Goal: Transaction & Acquisition: Purchase product/service

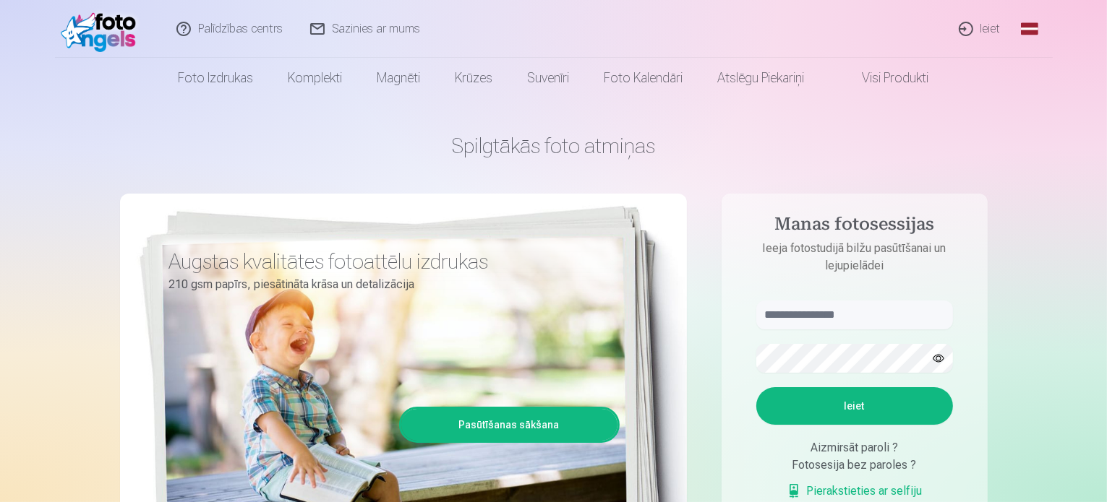
click at [985, 33] on link "Ieiet" at bounding box center [980, 29] width 69 height 58
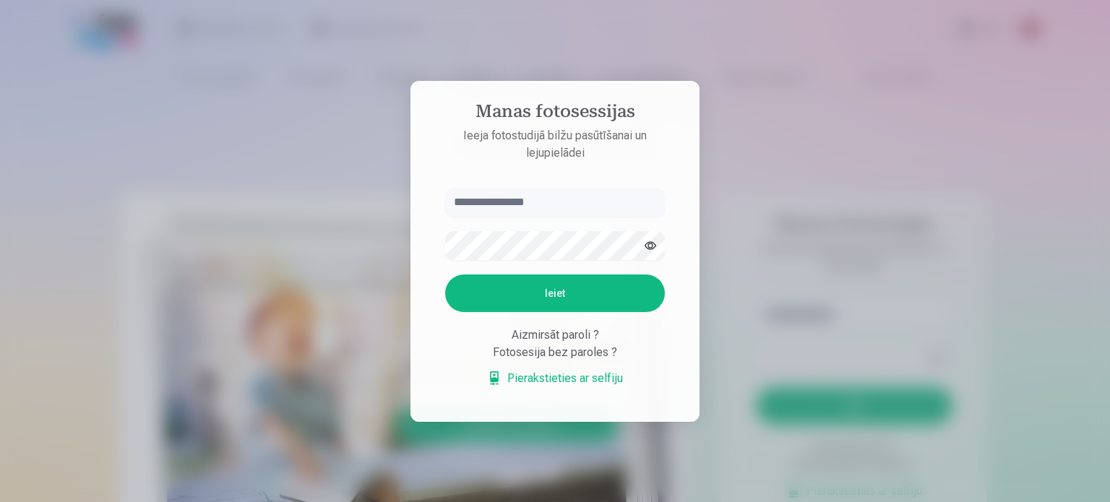
click at [564, 210] on input "text" at bounding box center [555, 202] width 220 height 29
type input "**********"
click at [445, 275] on button "Ieiet" at bounding box center [555, 294] width 220 height 38
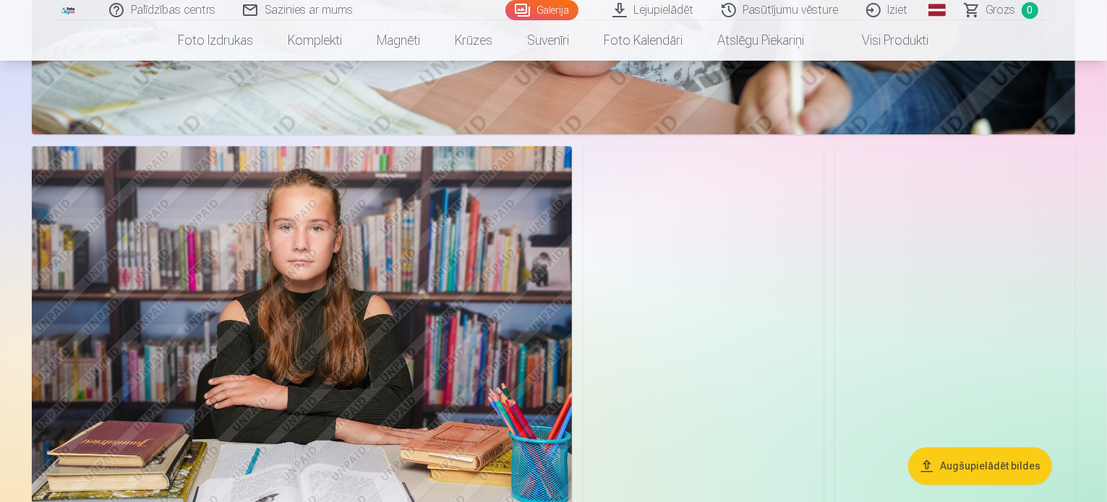
scroll to position [3542, 0]
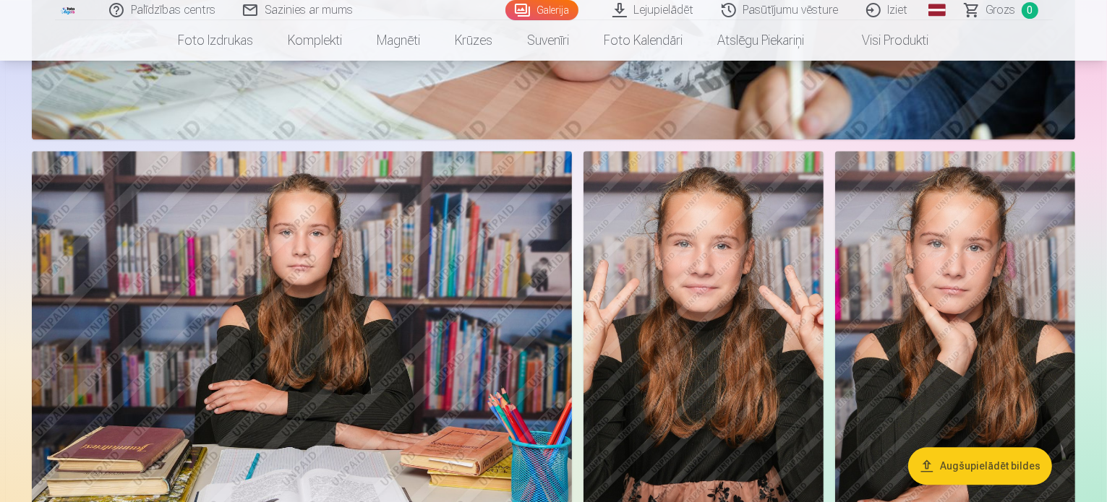
click at [823, 283] on img at bounding box center [703, 331] width 240 height 360
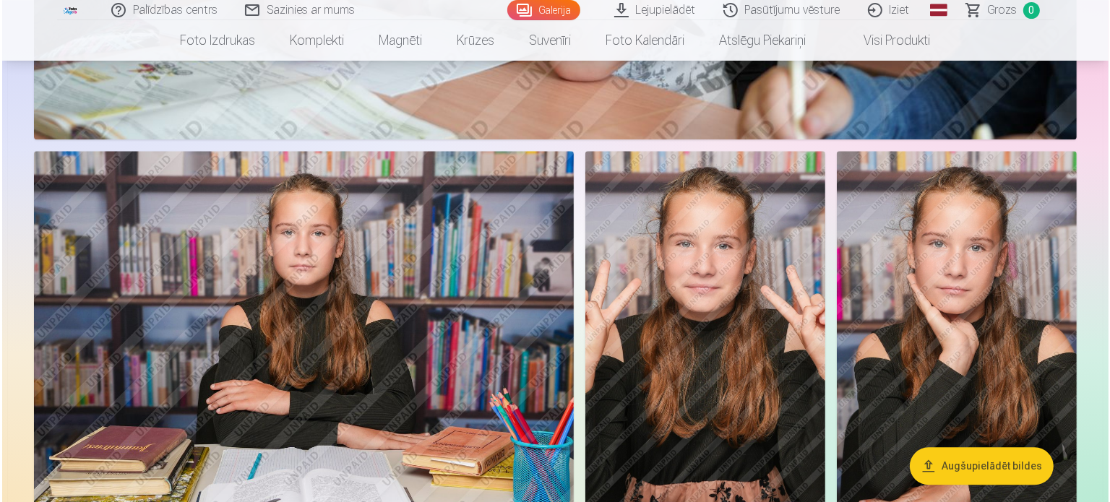
scroll to position [3551, 0]
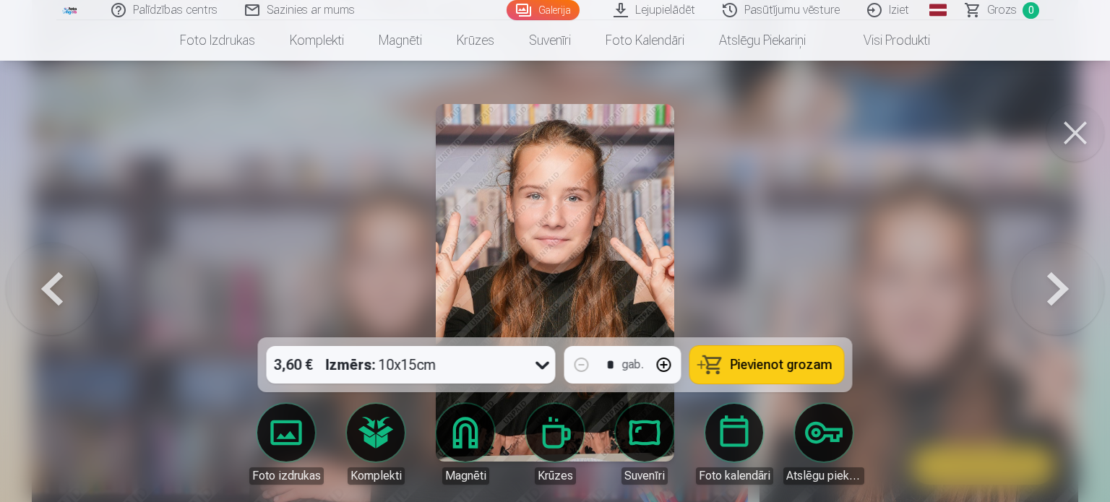
click at [482, 364] on div "3,60 € Izmērs : 10x15cm" at bounding box center [398, 365] width 262 height 38
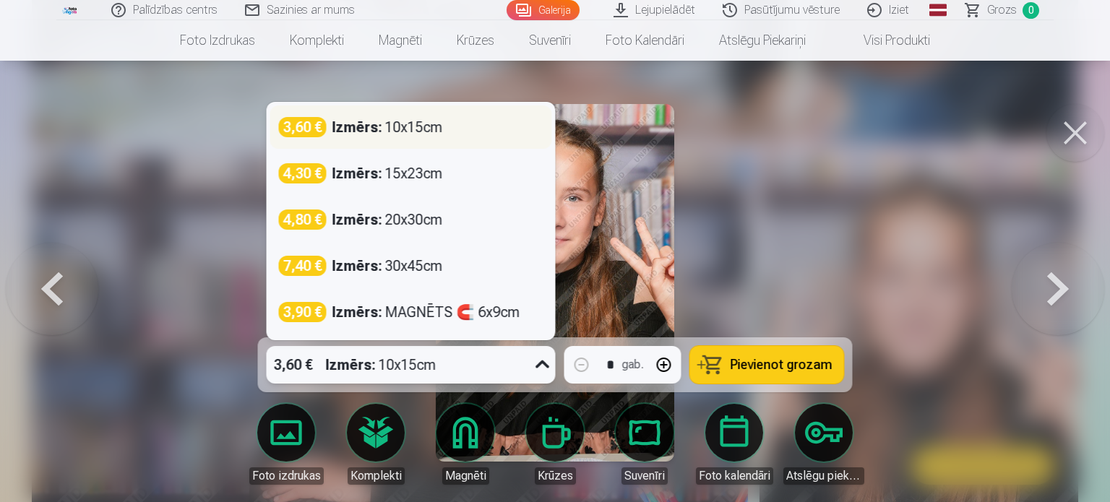
click at [359, 133] on strong "Izmērs :" at bounding box center [358, 127] width 50 height 20
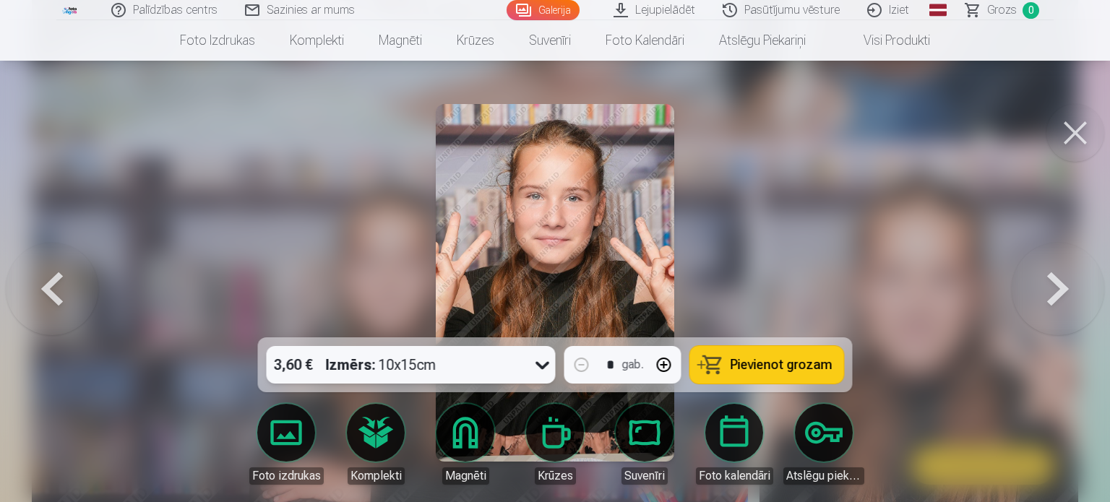
click at [1073, 137] on button at bounding box center [1076, 133] width 58 height 58
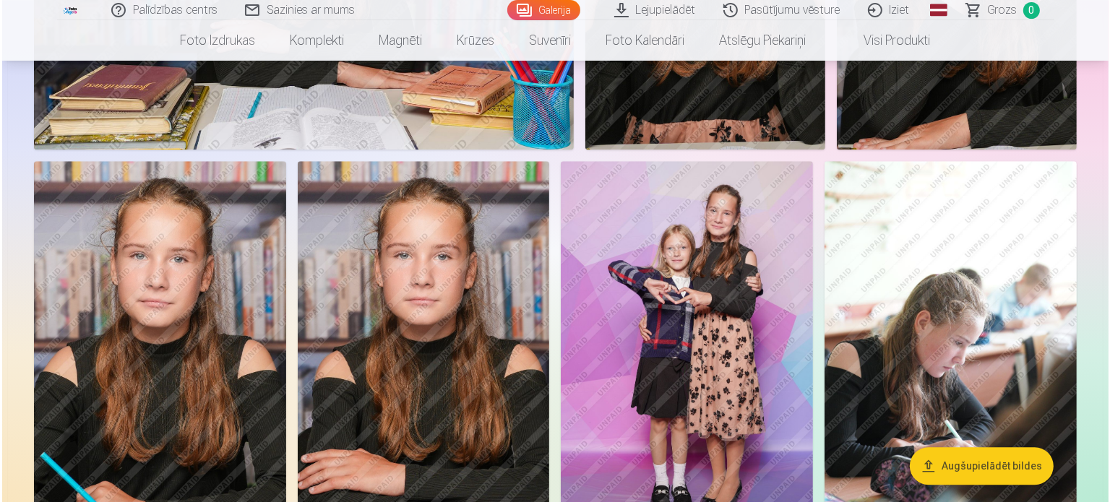
scroll to position [4193, 0]
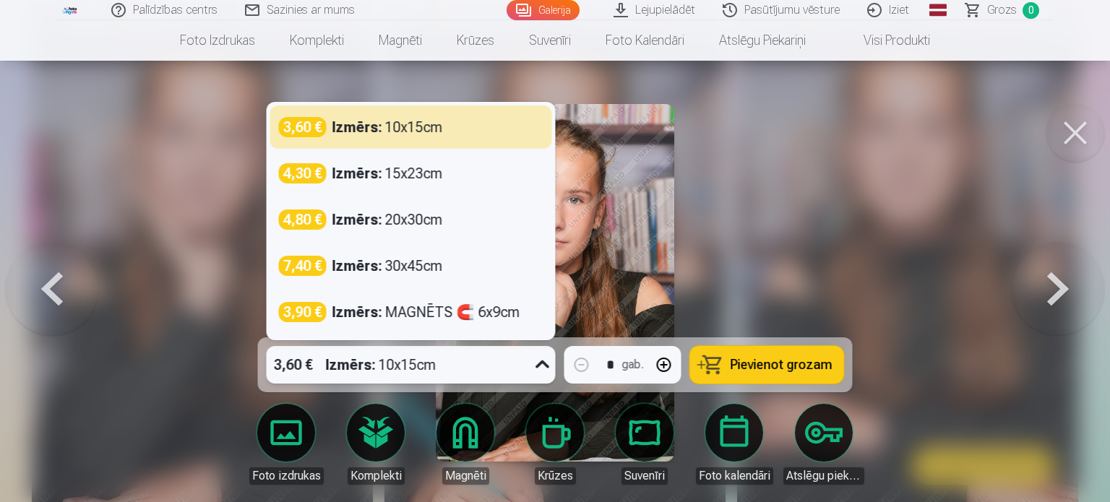
click at [400, 364] on div "Izmērs : 10x15cm" at bounding box center [381, 365] width 111 height 38
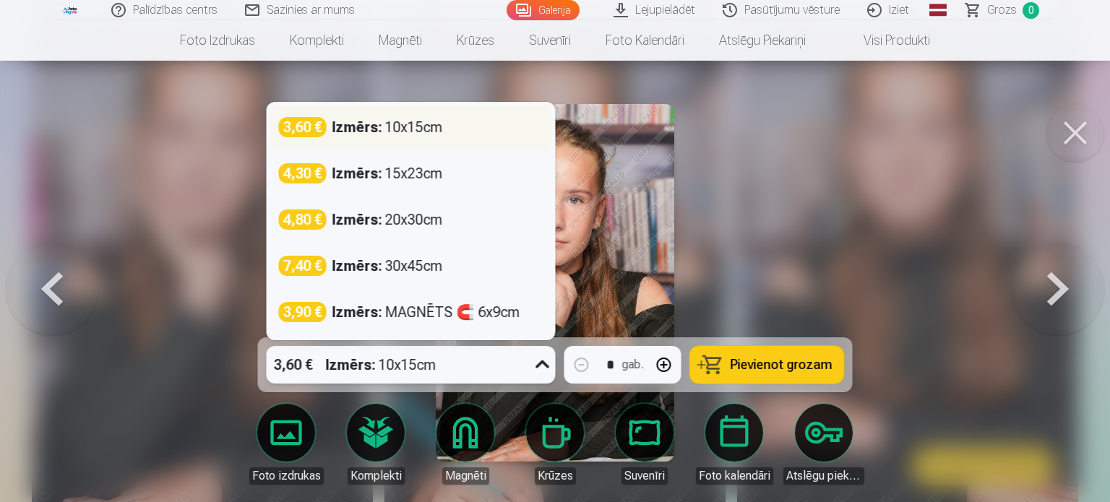
click at [369, 135] on strong "Izmērs :" at bounding box center [358, 127] width 50 height 20
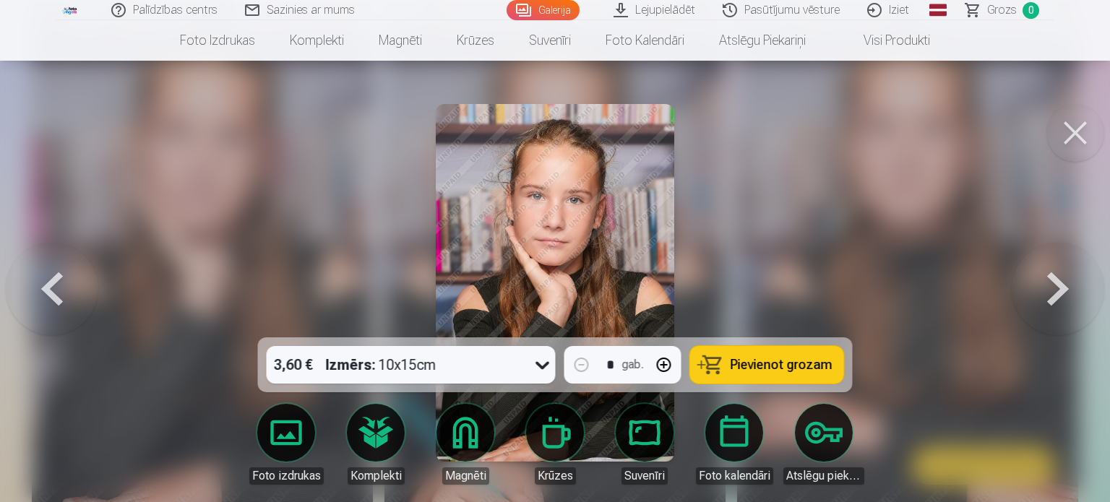
click at [805, 367] on span "Pievienot grozam" at bounding box center [782, 365] width 102 height 13
click at [1076, 141] on button at bounding box center [1076, 133] width 58 height 58
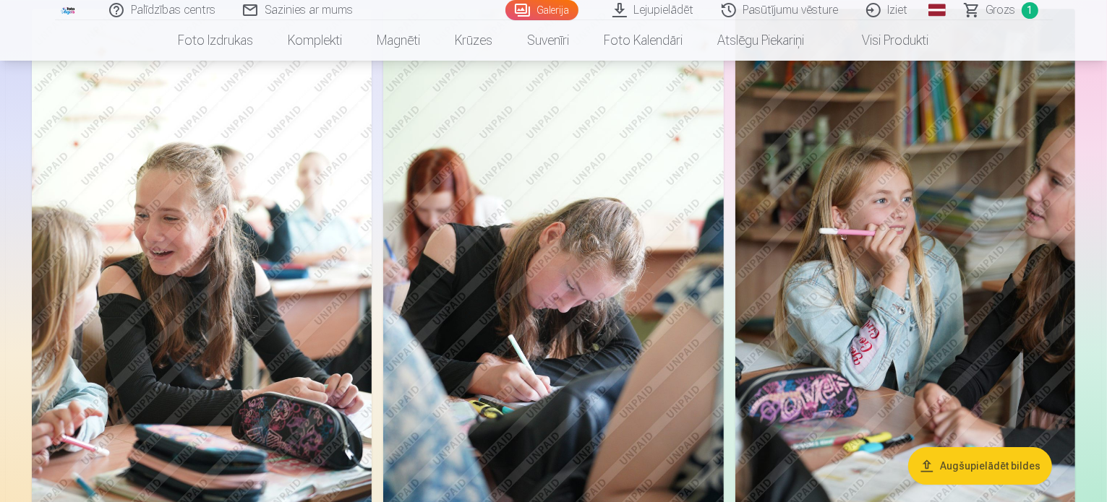
scroll to position [4685, 0]
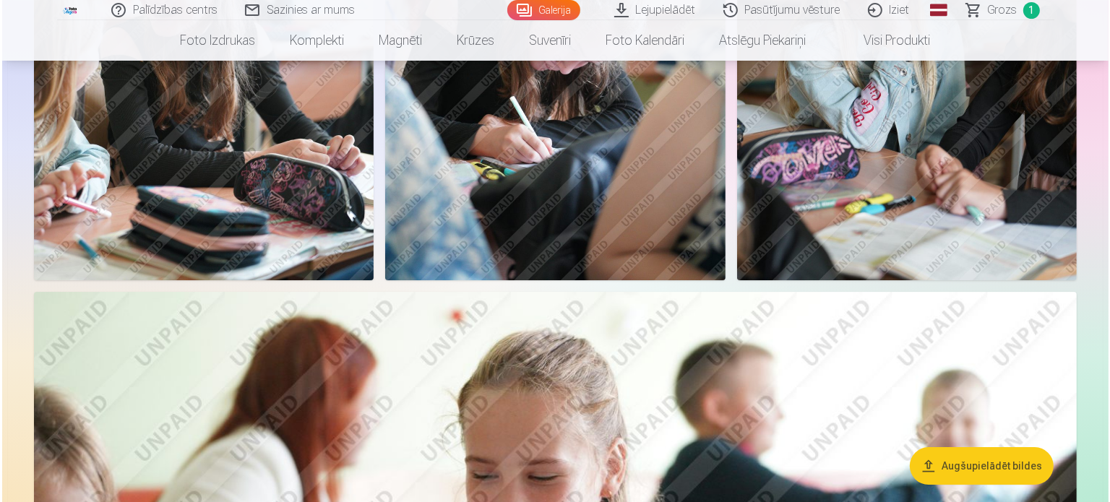
scroll to position [4699, 0]
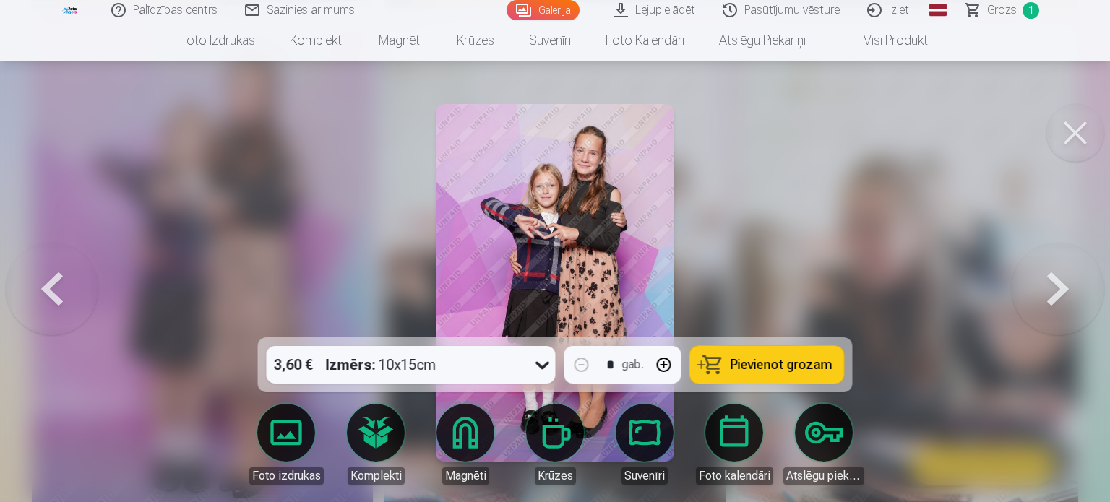
click at [761, 359] on span "Pievienot grozam" at bounding box center [782, 365] width 102 height 13
click at [1073, 137] on button at bounding box center [1076, 133] width 58 height 58
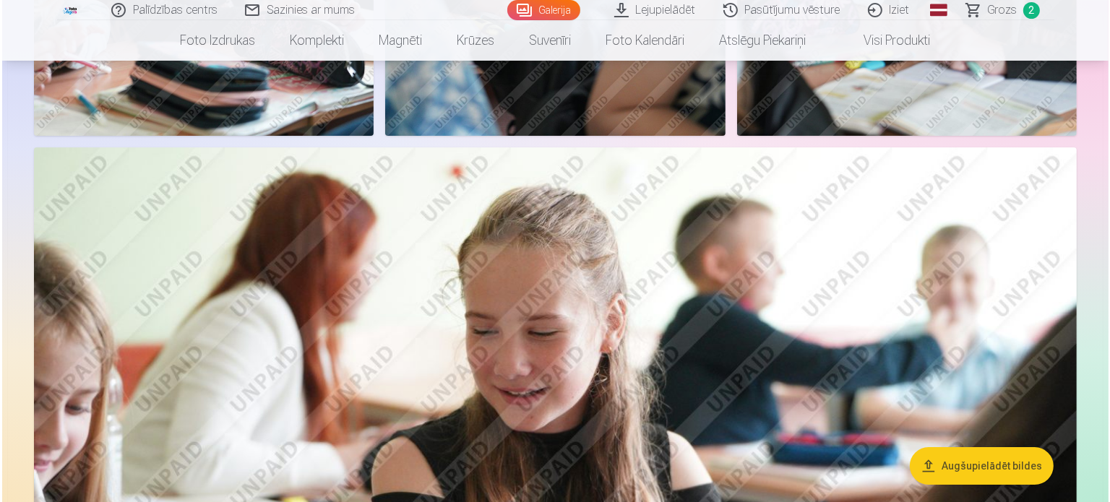
scroll to position [4845, 0]
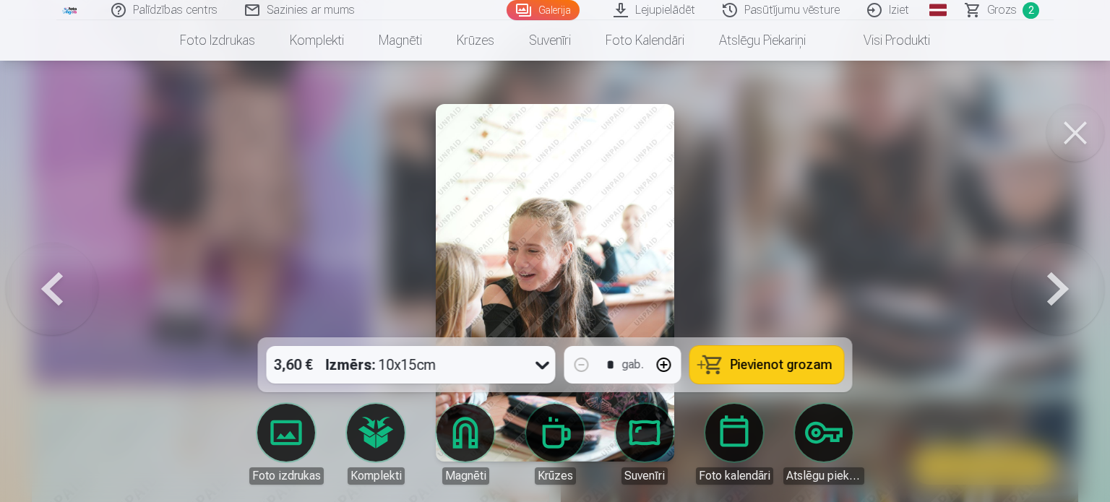
click at [544, 259] on img at bounding box center [555, 283] width 239 height 358
click at [1058, 132] on button at bounding box center [1076, 133] width 58 height 58
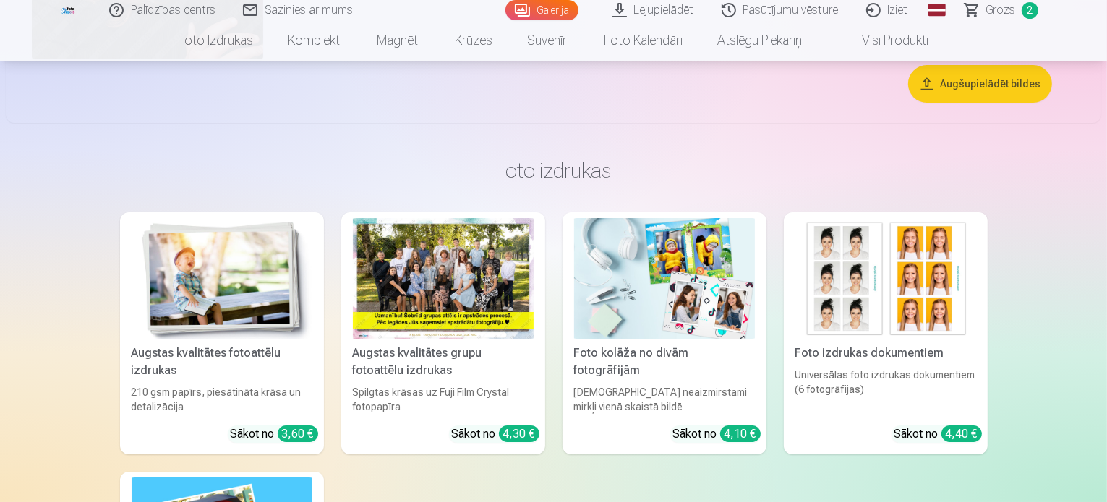
scroll to position [10975, 0]
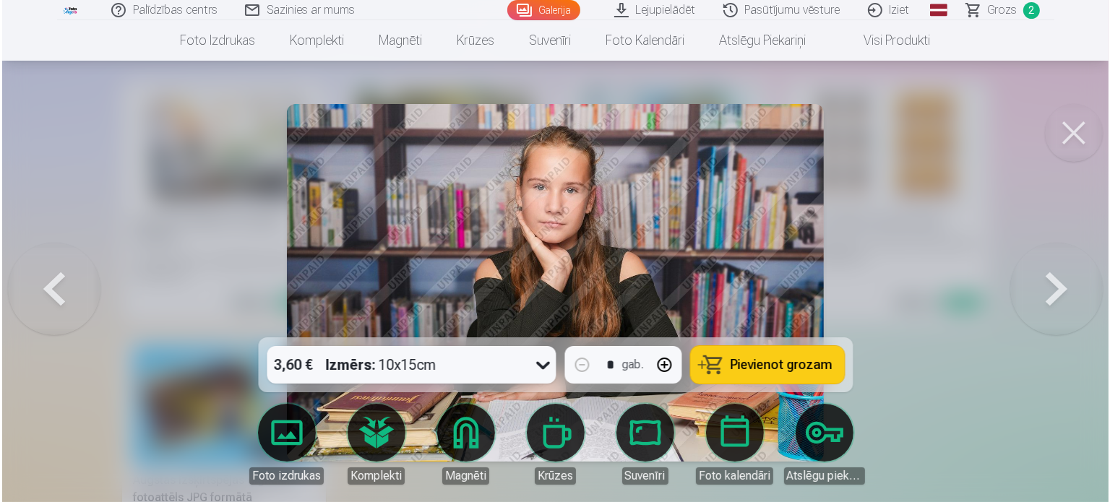
scroll to position [10936, 0]
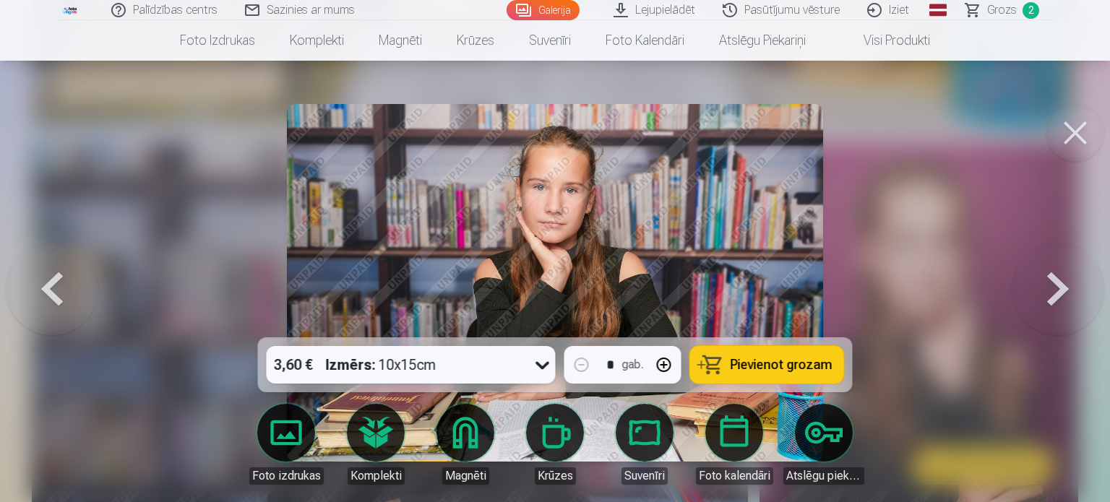
click at [766, 364] on span "Pievienot grozam" at bounding box center [782, 365] width 102 height 13
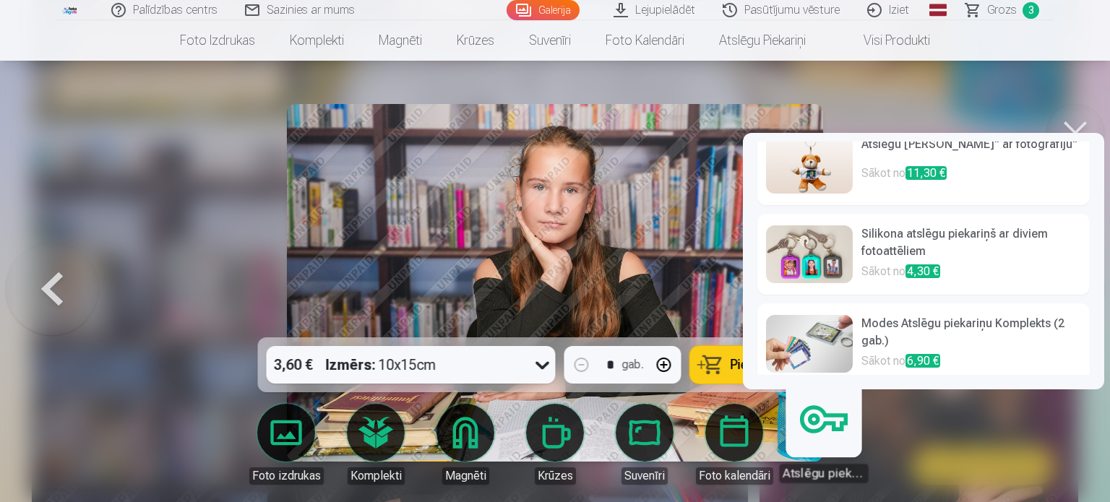
scroll to position [32, 0]
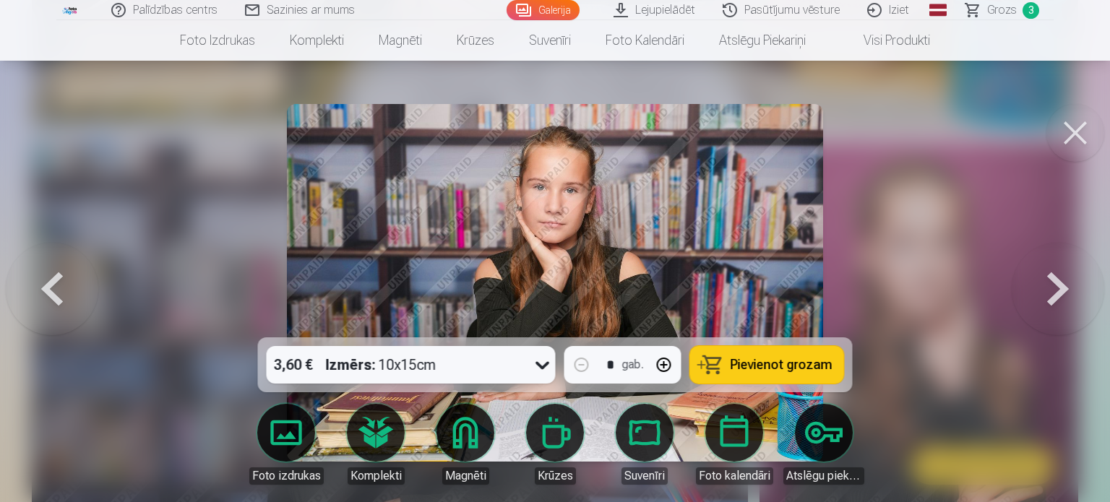
click at [1071, 130] on button at bounding box center [1076, 133] width 58 height 58
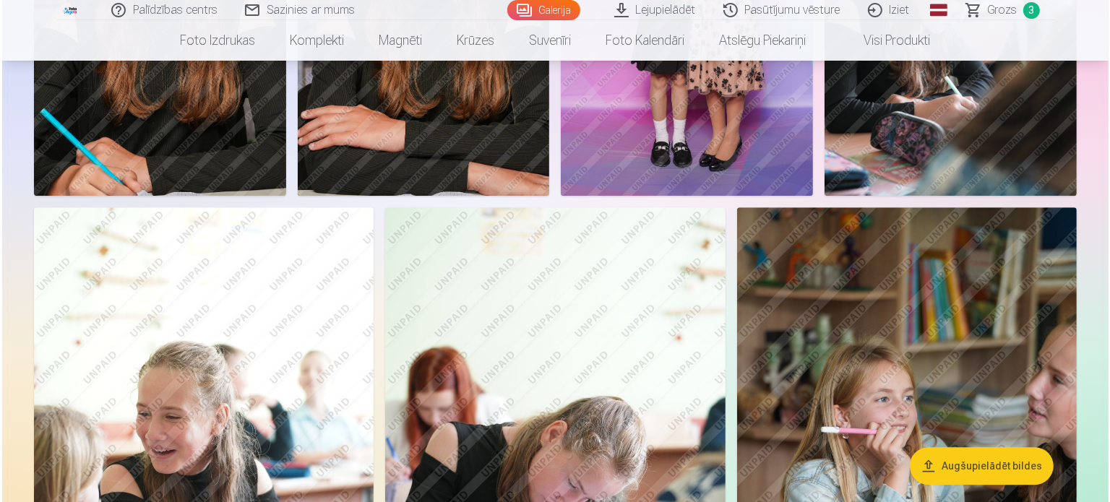
scroll to position [4252, 0]
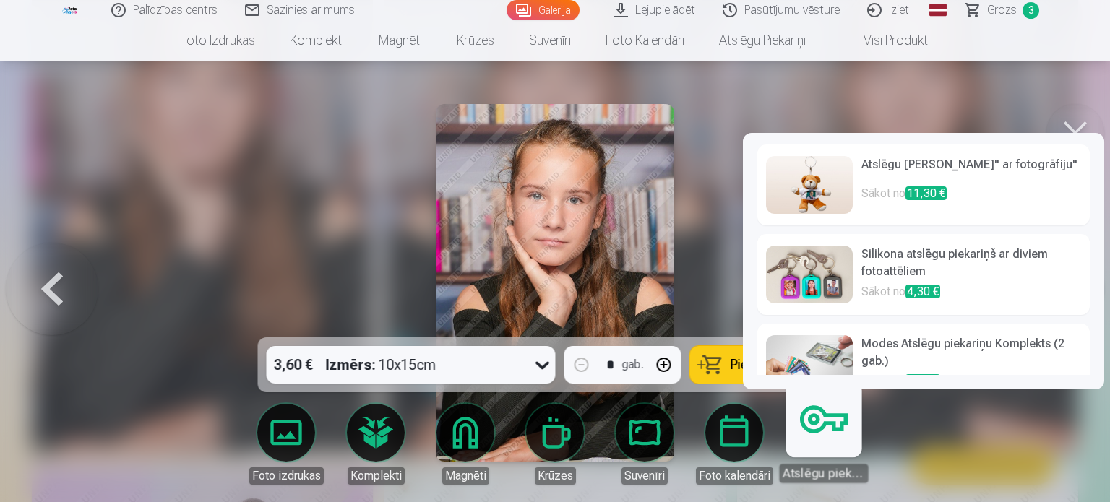
scroll to position [32, 0]
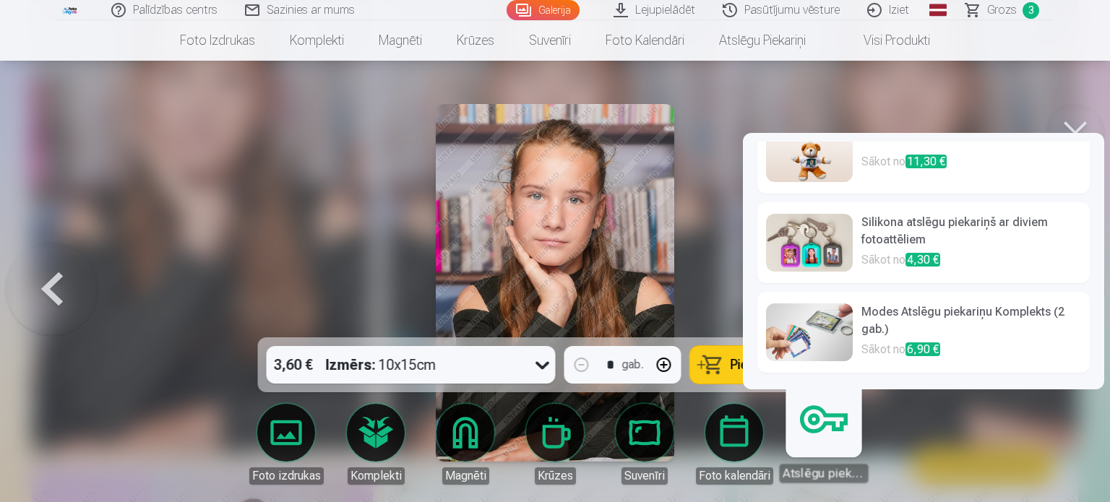
click at [824, 257] on img at bounding box center [809, 243] width 87 height 58
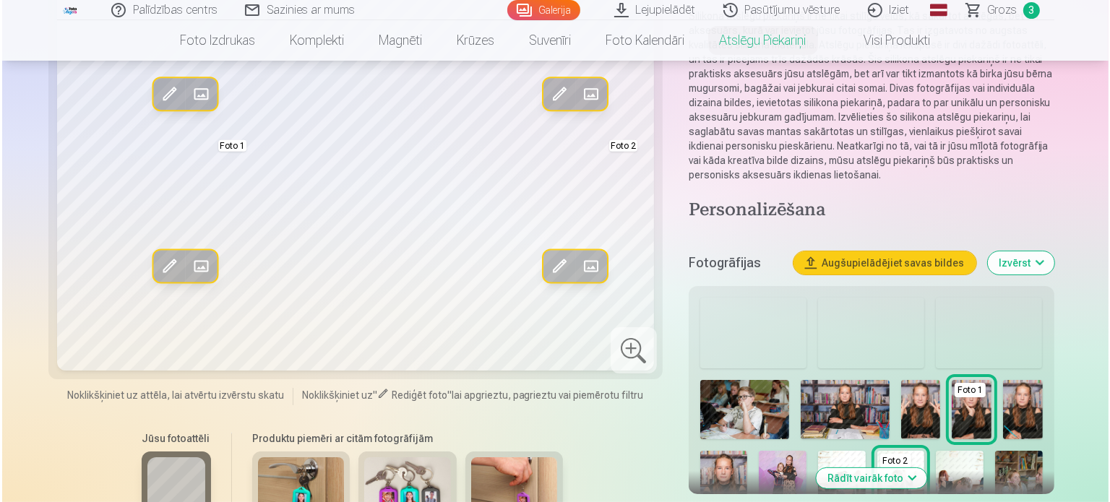
scroll to position [217, 0]
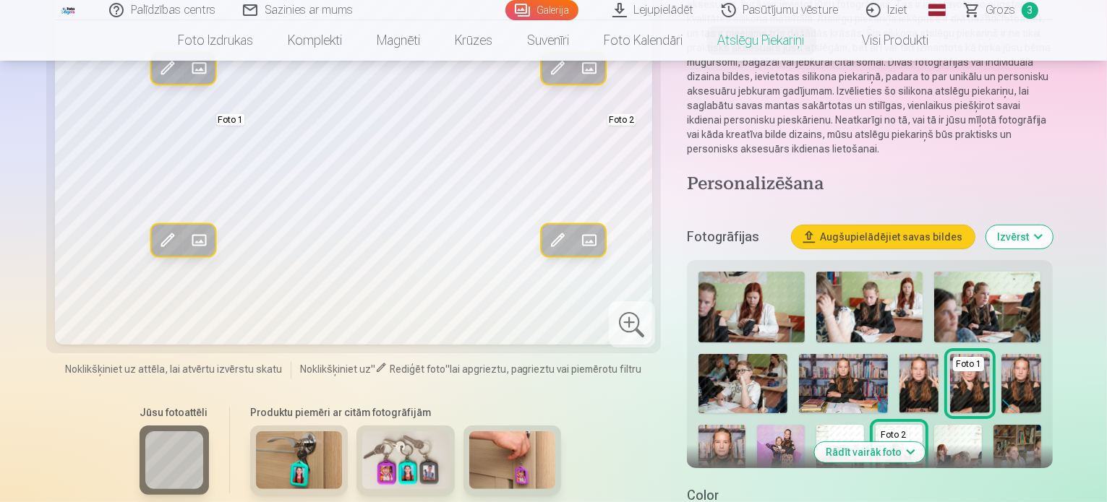
click at [950, 354] on img at bounding box center [970, 383] width 40 height 59
click at [578, 252] on span at bounding box center [589, 240] width 23 height 23
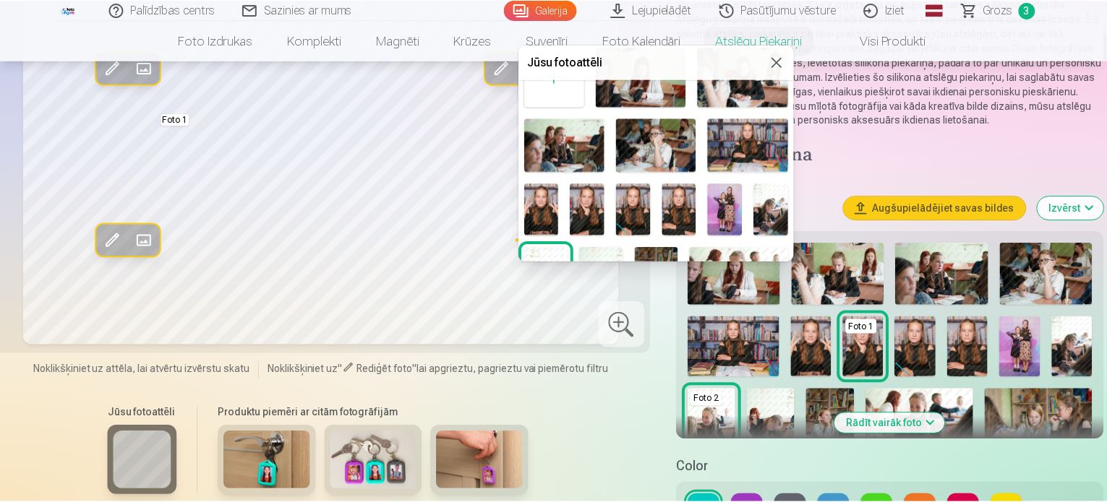
scroll to position [72, 0]
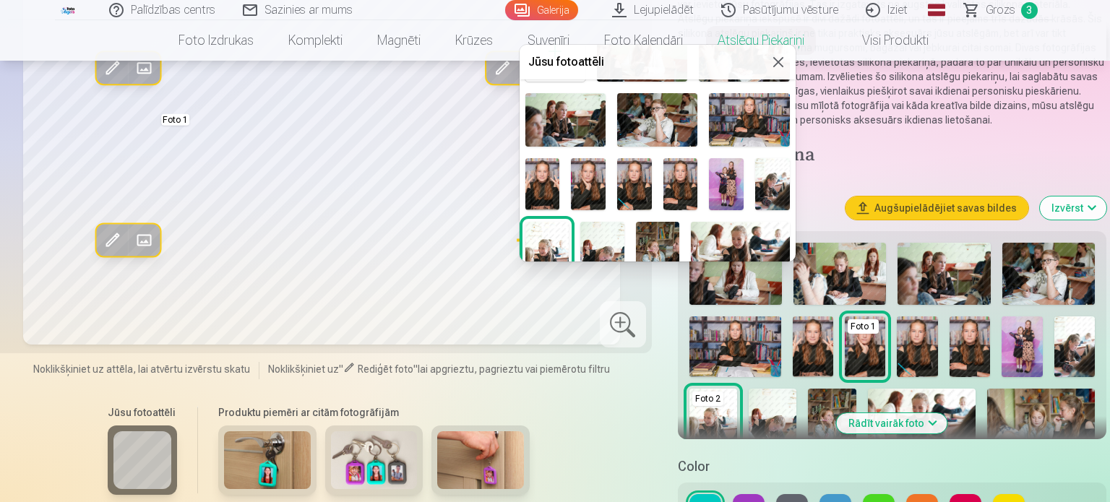
click at [593, 179] on img at bounding box center [588, 184] width 35 height 52
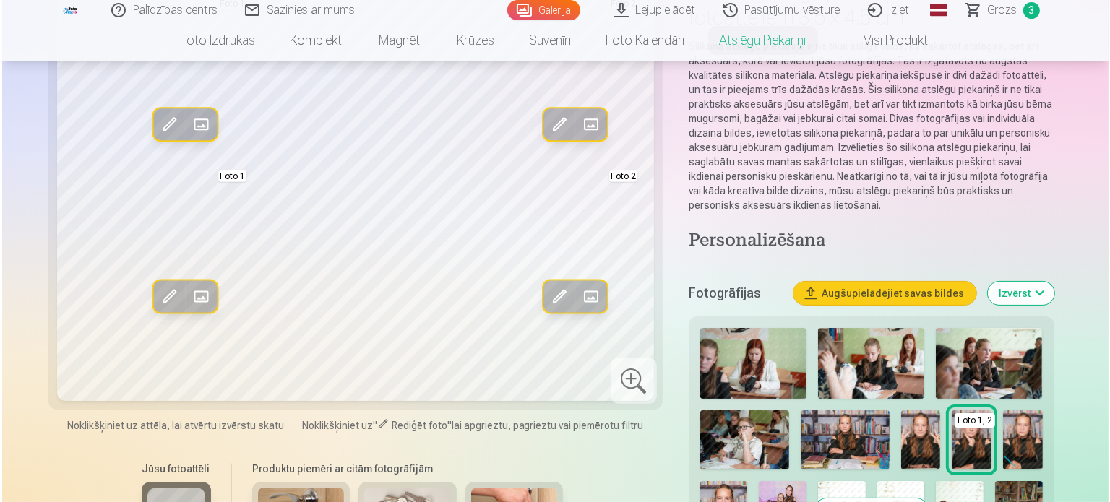
scroll to position [145, 0]
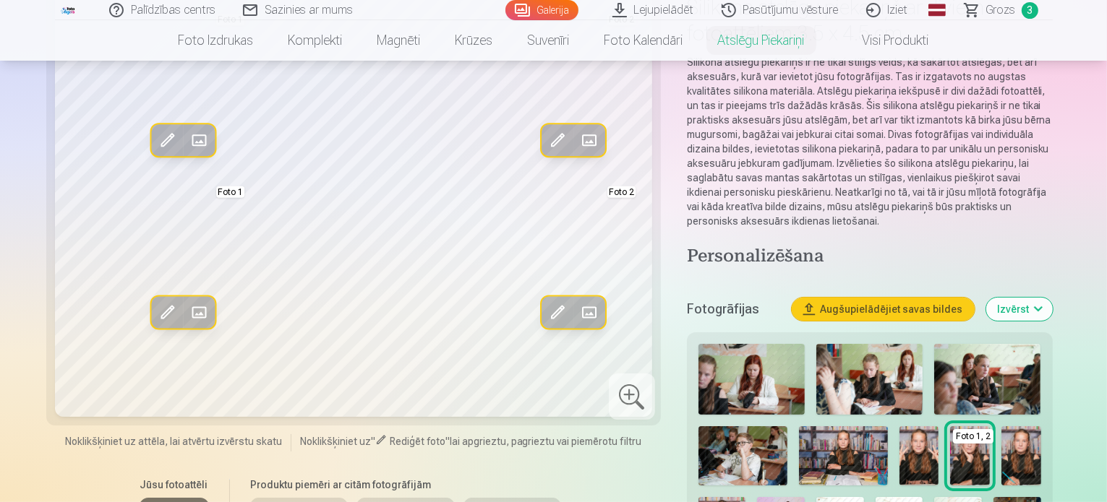
click at [578, 325] on span at bounding box center [589, 312] width 23 height 23
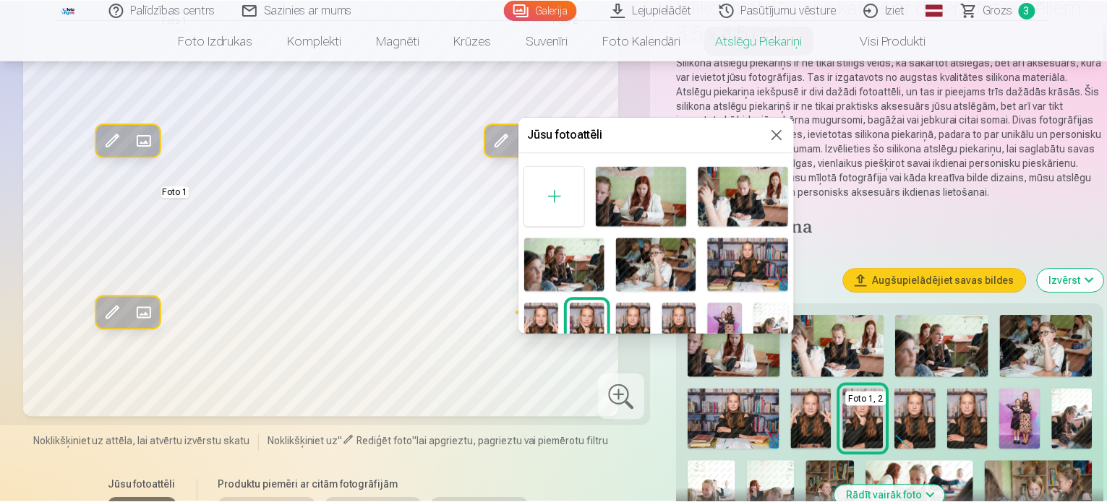
scroll to position [72, 0]
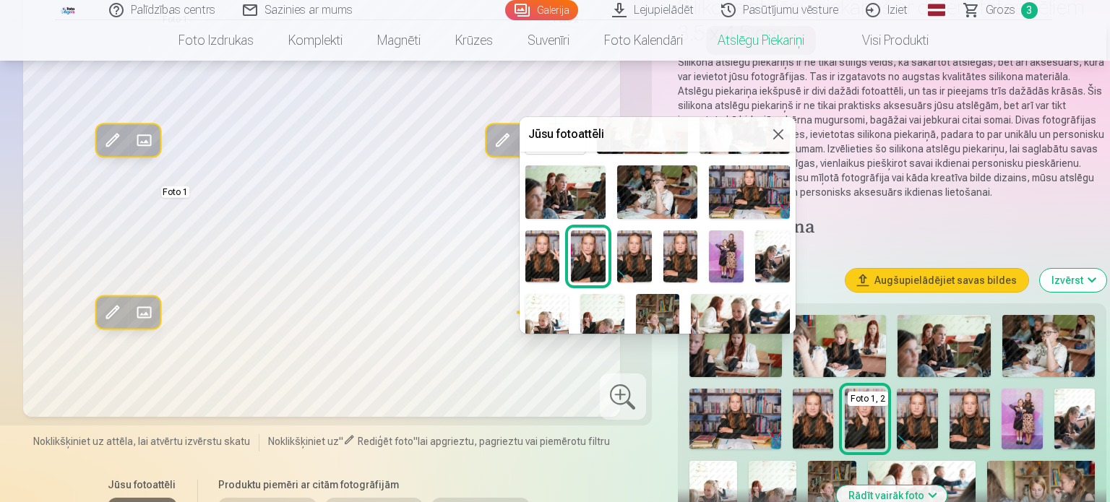
click at [630, 255] on img at bounding box center [634, 257] width 35 height 52
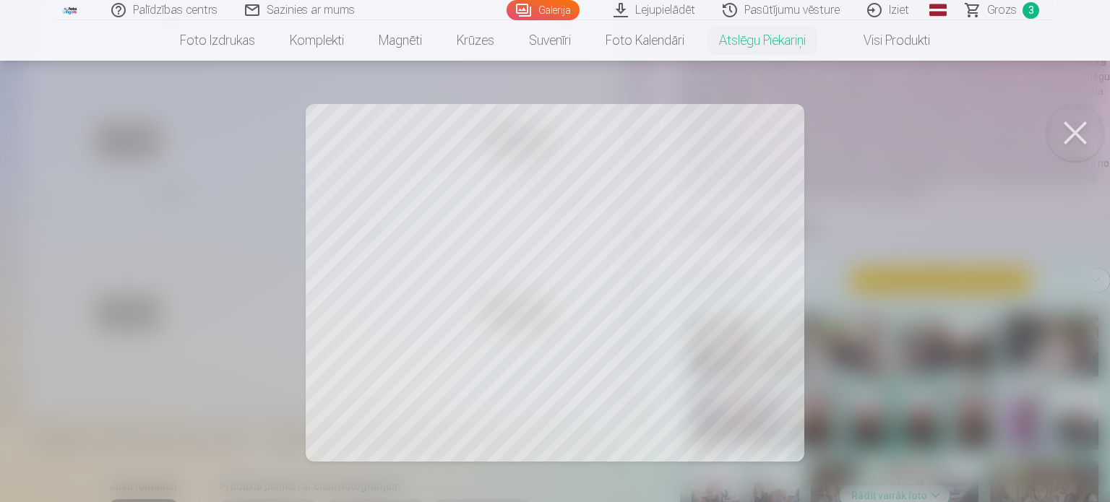
click at [1074, 135] on button at bounding box center [1076, 133] width 58 height 58
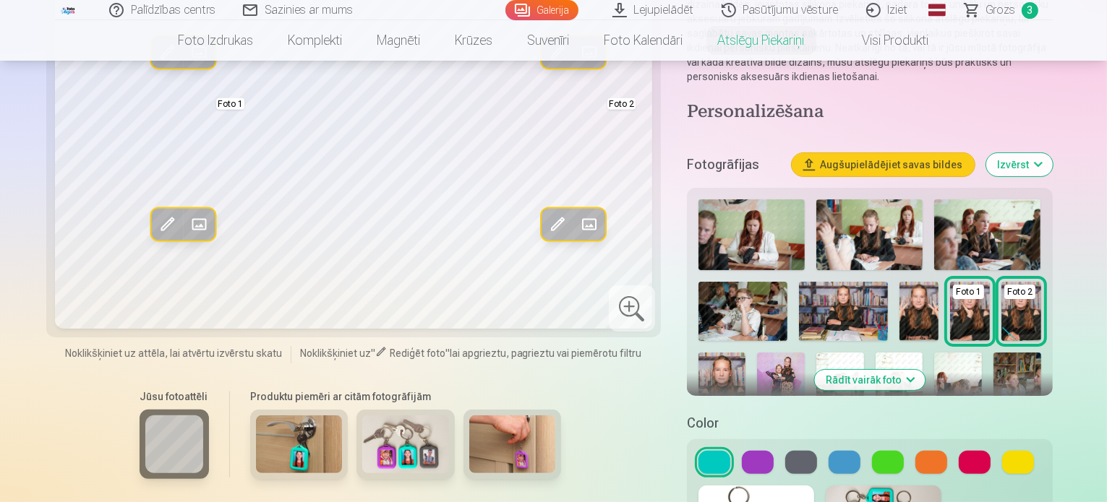
scroll to position [361, 0]
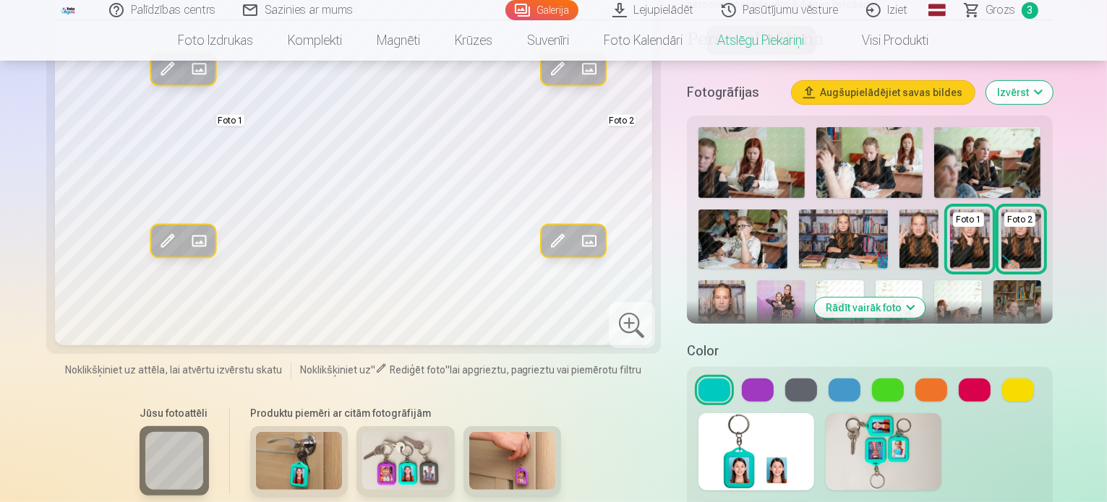
click at [749, 379] on button at bounding box center [758, 390] width 32 height 23
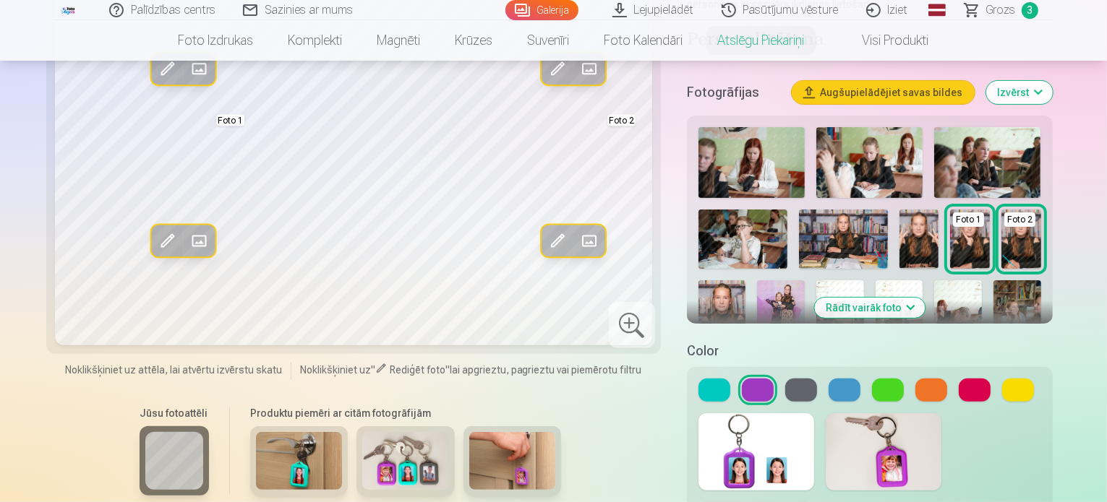
click at [798, 379] on button at bounding box center [801, 390] width 32 height 23
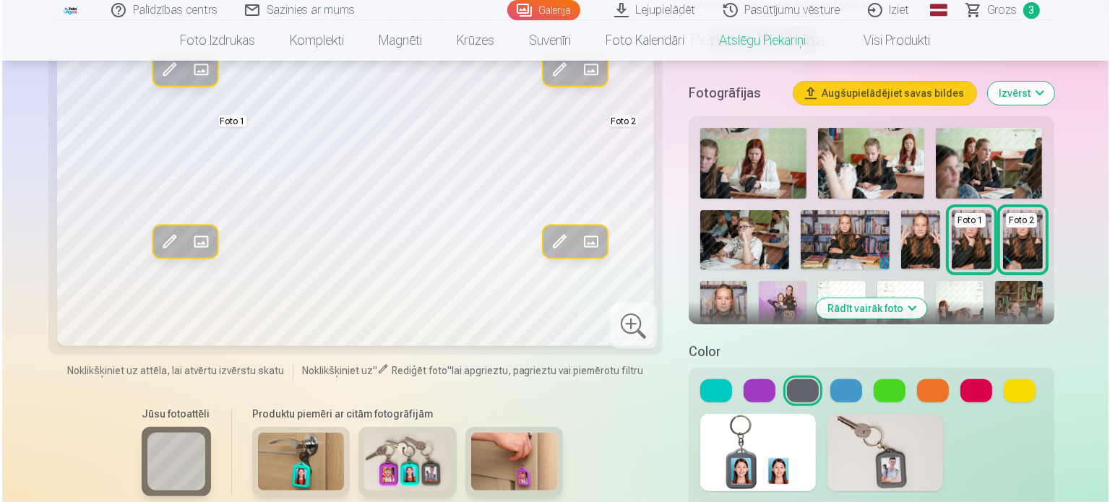
scroll to position [506, 0]
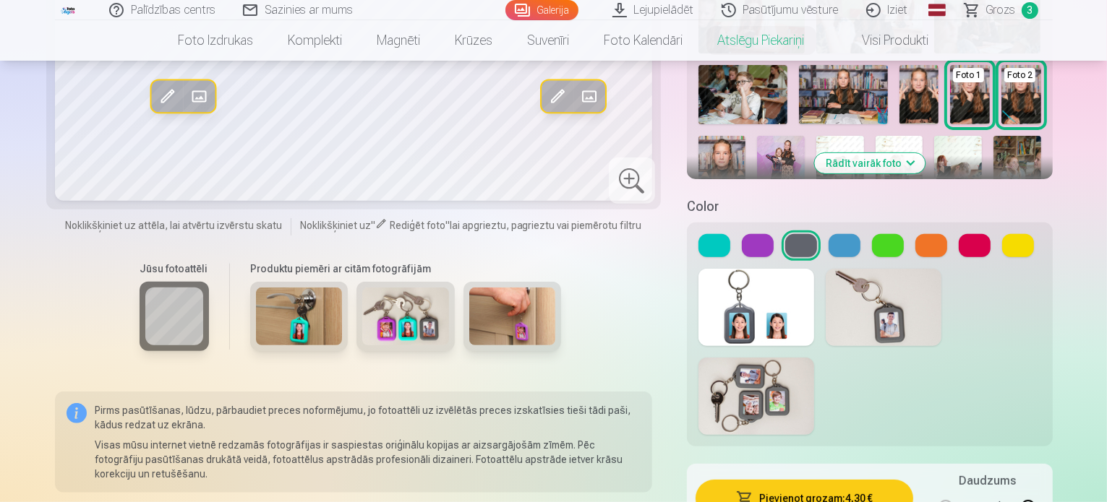
click at [839, 480] on button "Pievienot grozam : 4,30 €" at bounding box center [804, 499] width 218 height 38
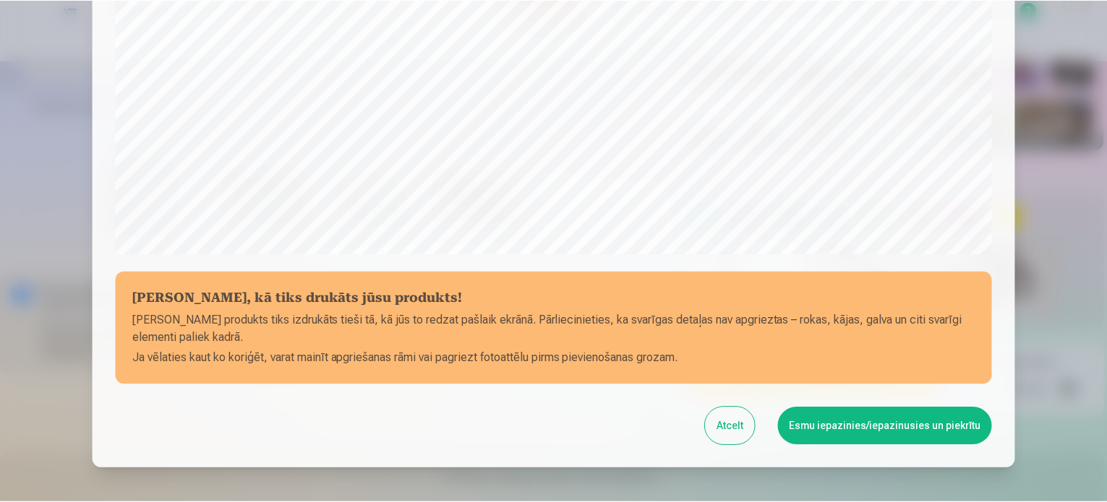
scroll to position [538, 0]
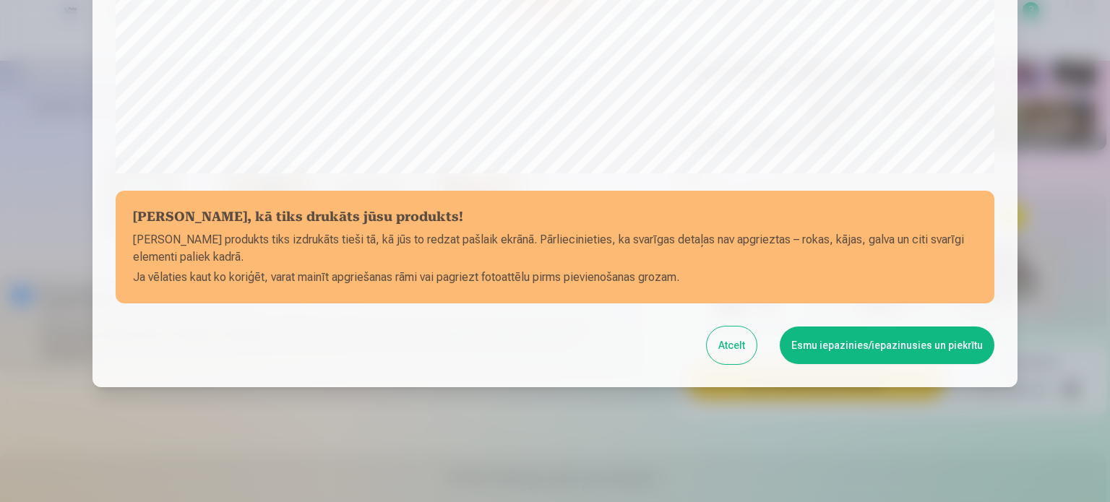
click at [873, 351] on button "Esmu iepazinies/iepazinusies un piekrītu" at bounding box center [887, 346] width 215 height 38
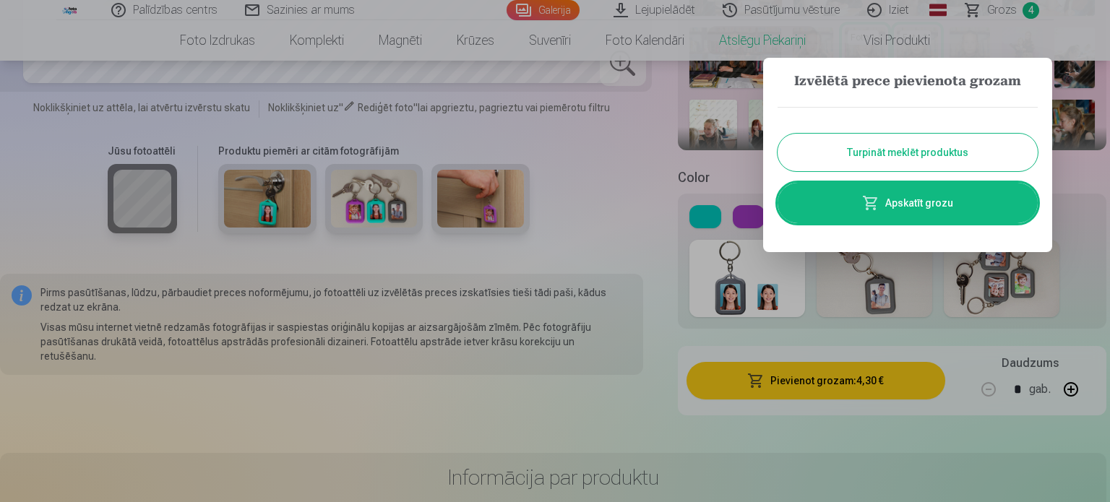
click at [861, 150] on button "Turpināt meklēt produktus" at bounding box center [908, 153] width 260 height 38
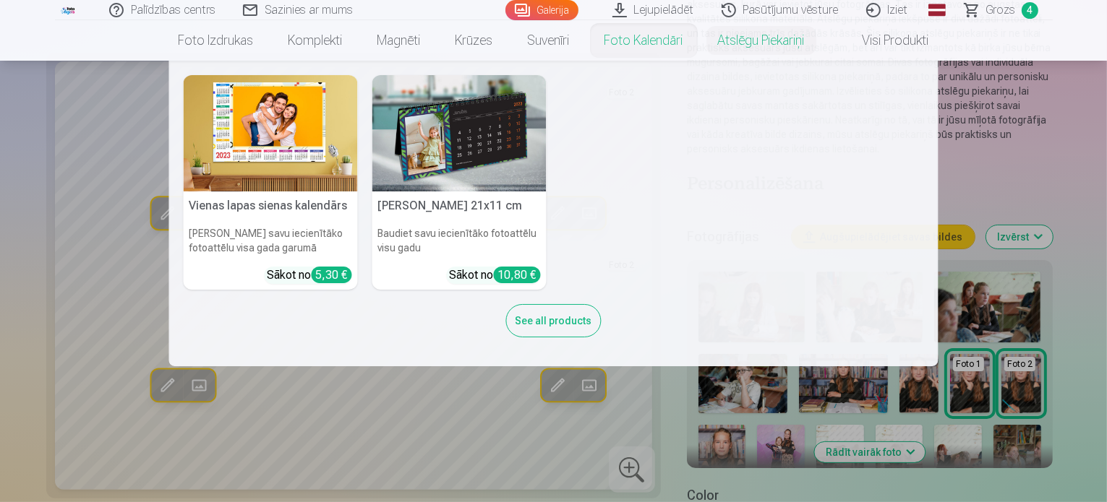
scroll to position [0, 0]
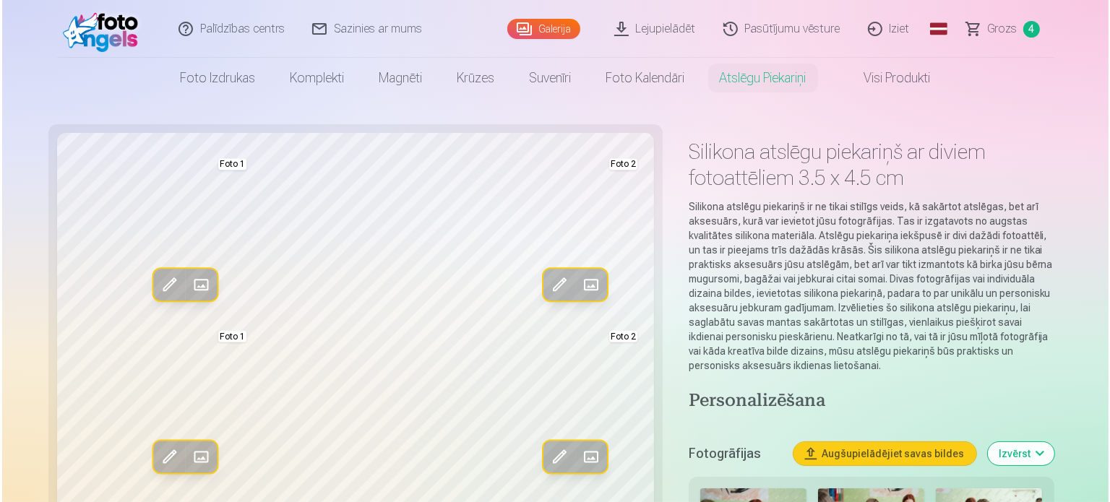
scroll to position [4252, 0]
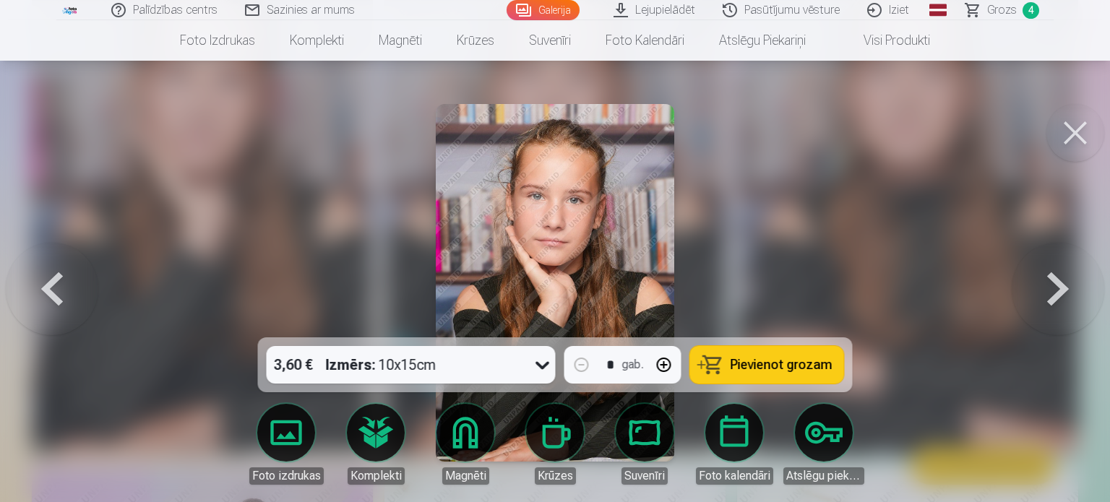
click at [1082, 138] on button at bounding box center [1076, 133] width 58 height 58
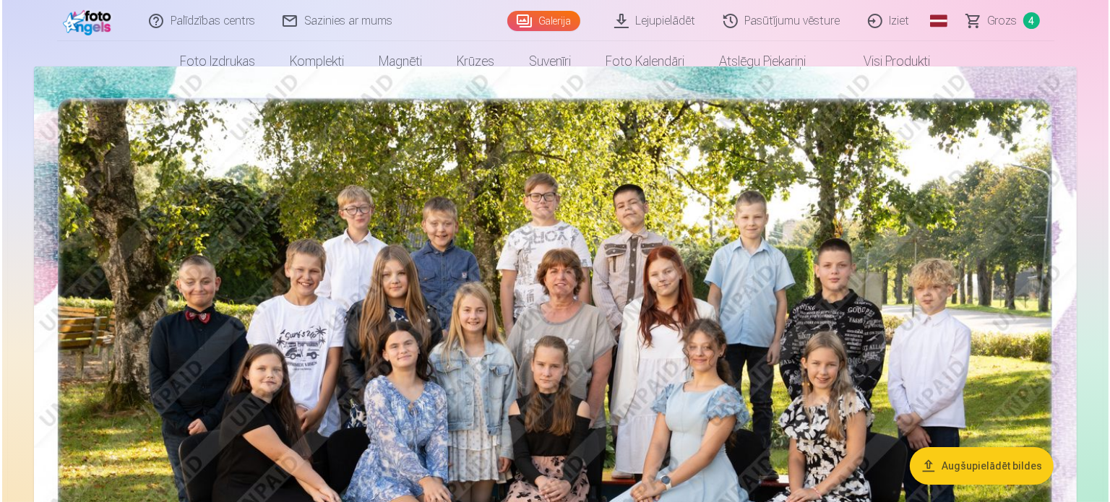
scroll to position [289, 0]
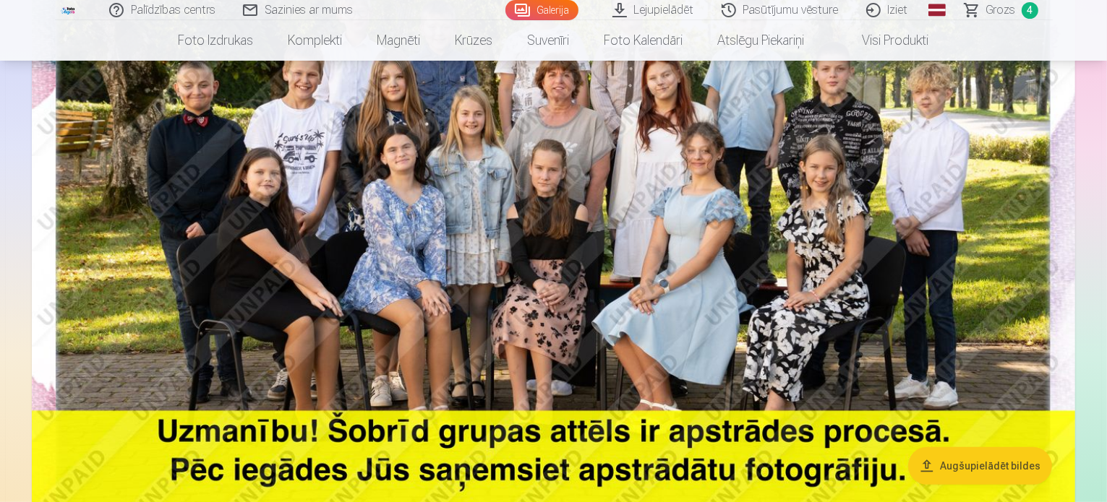
click at [519, 245] on img at bounding box center [553, 218] width 1043 height 696
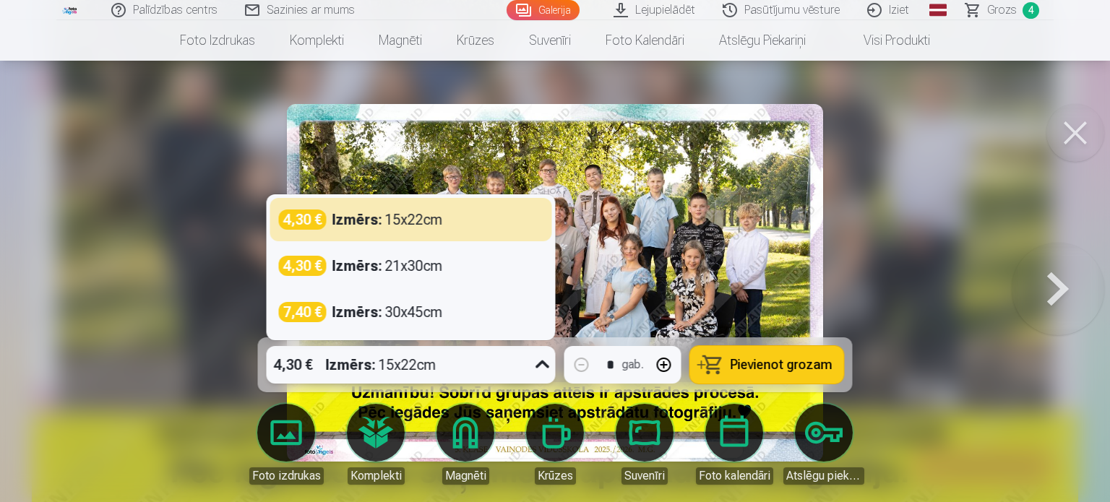
click at [389, 357] on div "Izmērs : 15x22cm" at bounding box center [381, 365] width 111 height 38
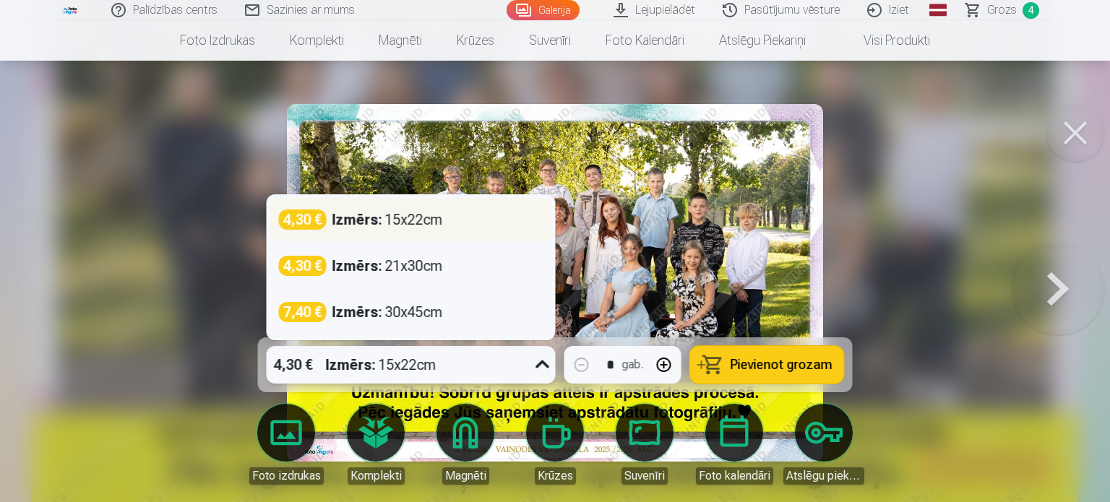
click at [386, 226] on div "Izmērs : 15x22cm" at bounding box center [388, 220] width 111 height 20
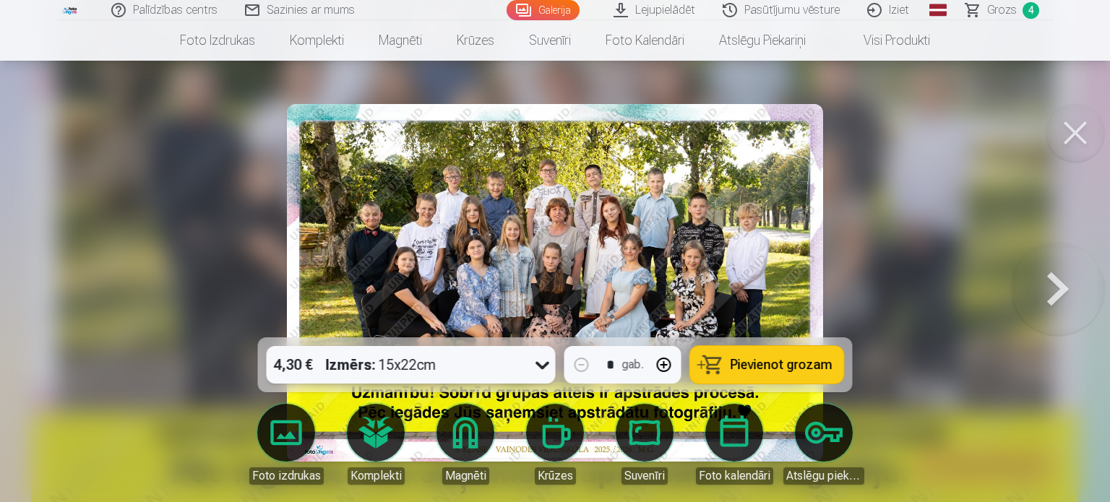
click at [752, 361] on span "Pievienot grozam" at bounding box center [782, 365] width 102 height 13
click at [1001, 17] on span "Grozs" at bounding box center [1003, 9] width 30 height 17
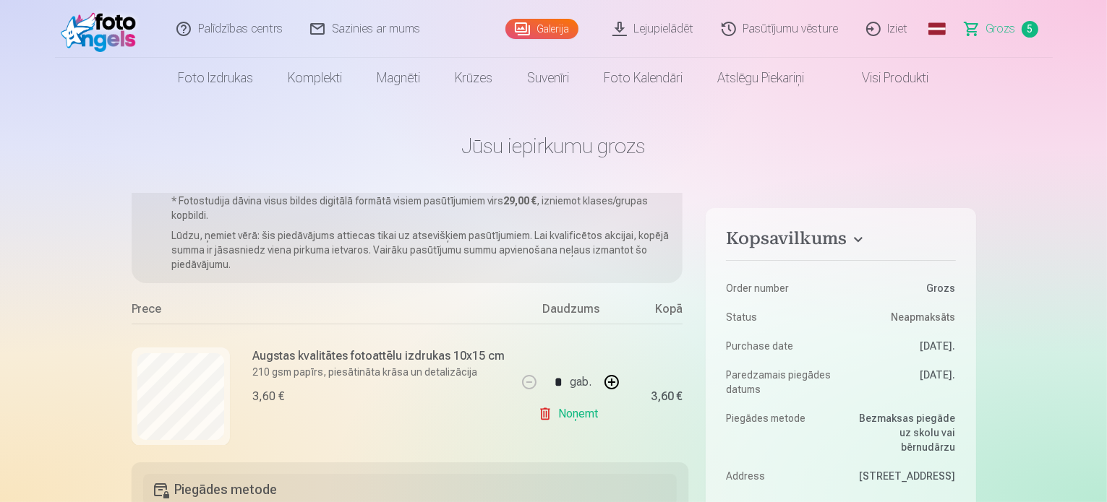
scroll to position [72, 0]
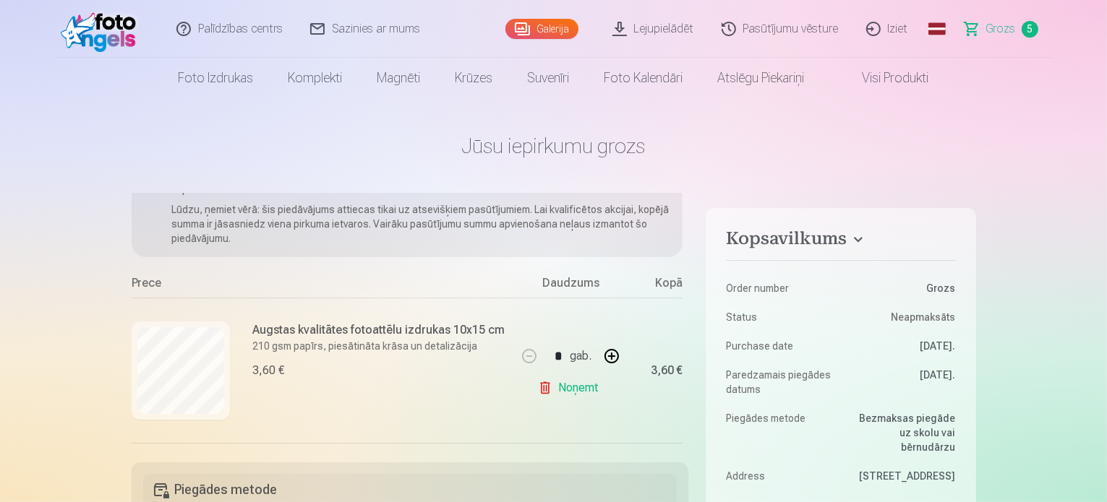
click at [556, 393] on link "Noņemt" at bounding box center [571, 388] width 66 height 29
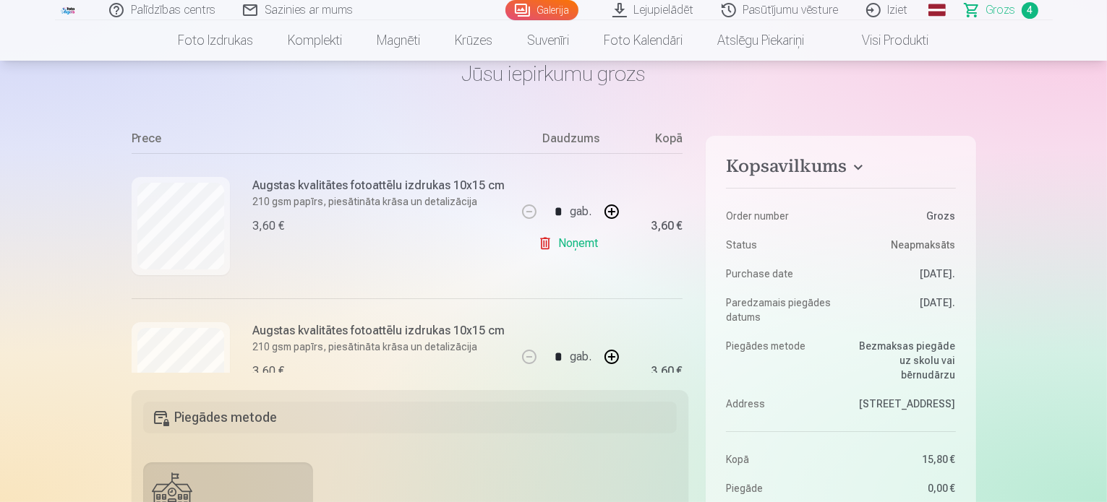
scroll to position [292, 0]
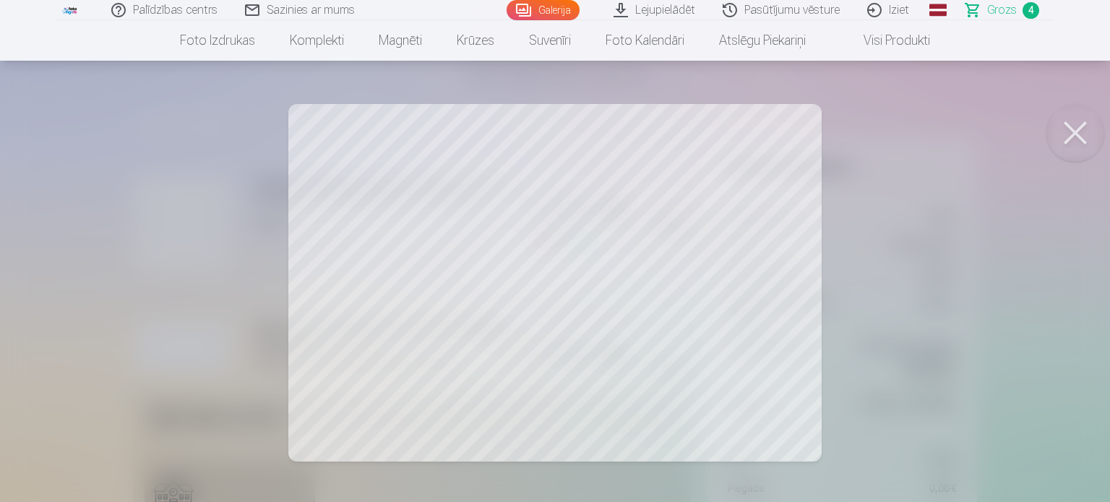
click at [1093, 145] on button at bounding box center [1076, 133] width 58 height 58
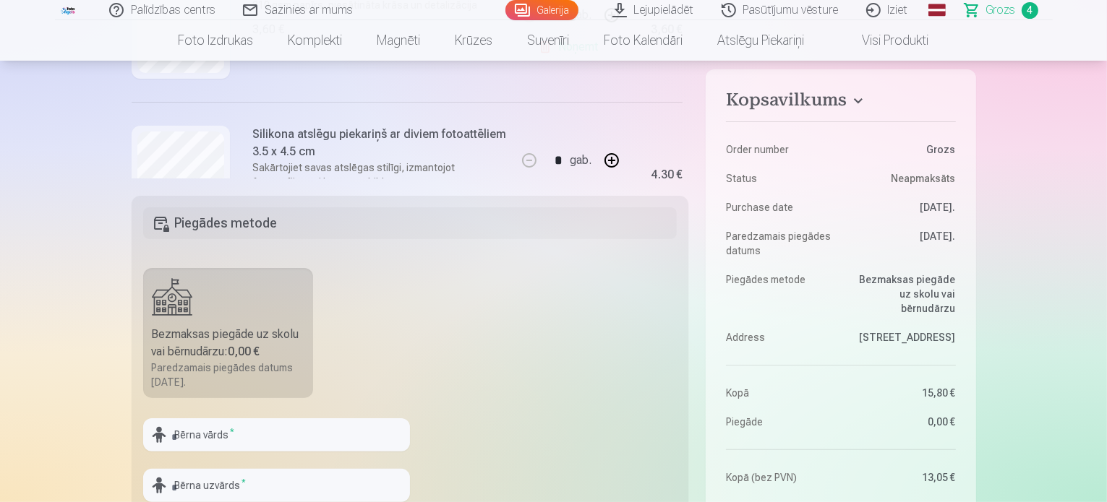
scroll to position [361, 0]
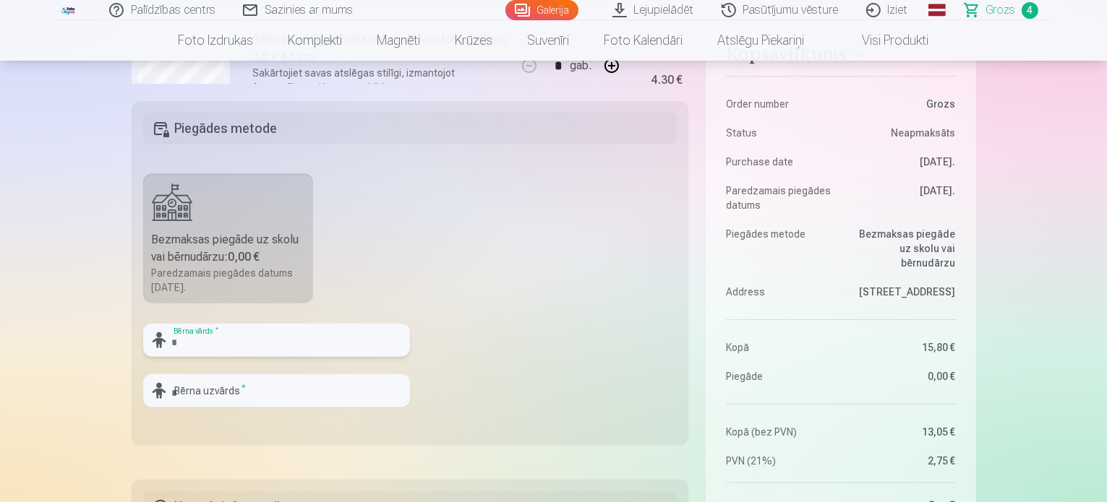
click at [247, 339] on input "text" at bounding box center [276, 340] width 267 height 33
type input "*"
type input "*****"
click at [314, 390] on input "text" at bounding box center [276, 390] width 267 height 33
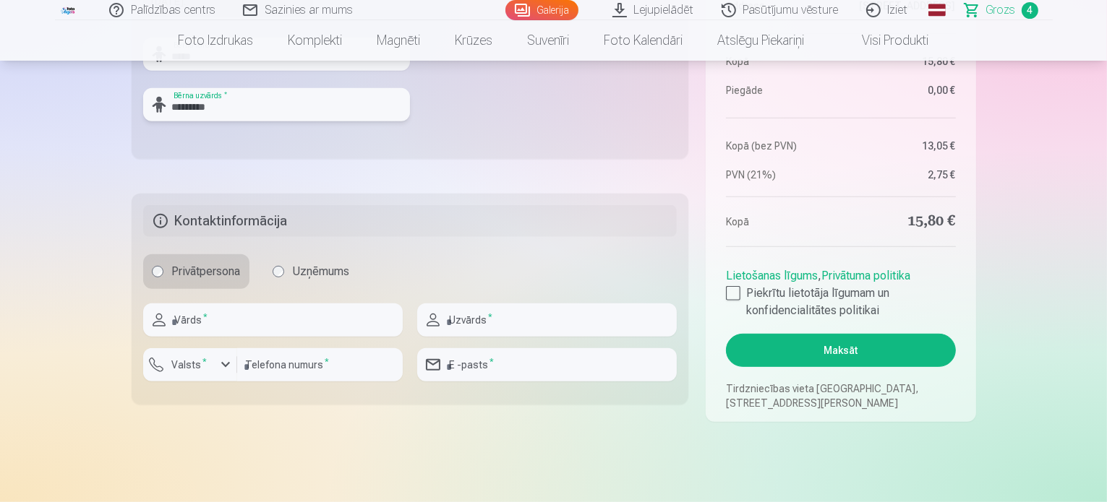
scroll to position [651, 0]
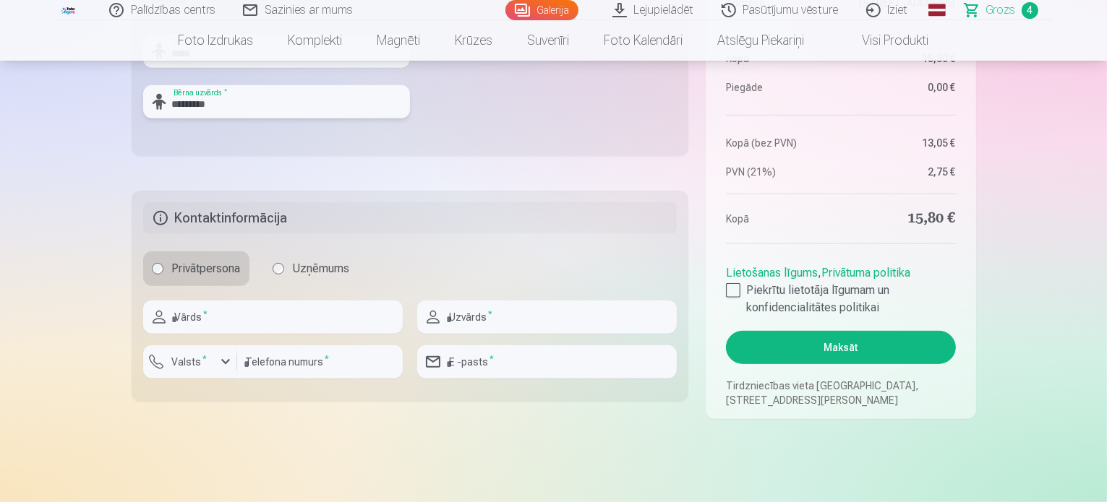
type input "********"
click at [223, 325] on input "text" at bounding box center [273, 317] width 260 height 33
type input "********"
click at [581, 322] on input "text" at bounding box center [547, 317] width 260 height 33
type input "******"
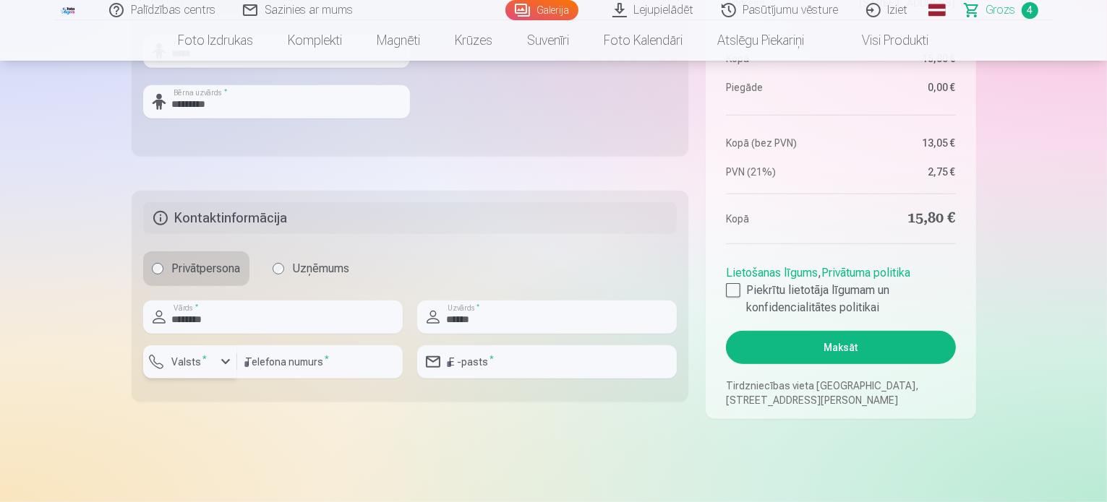
click at [194, 366] on label "Valsts *" at bounding box center [189, 362] width 47 height 14
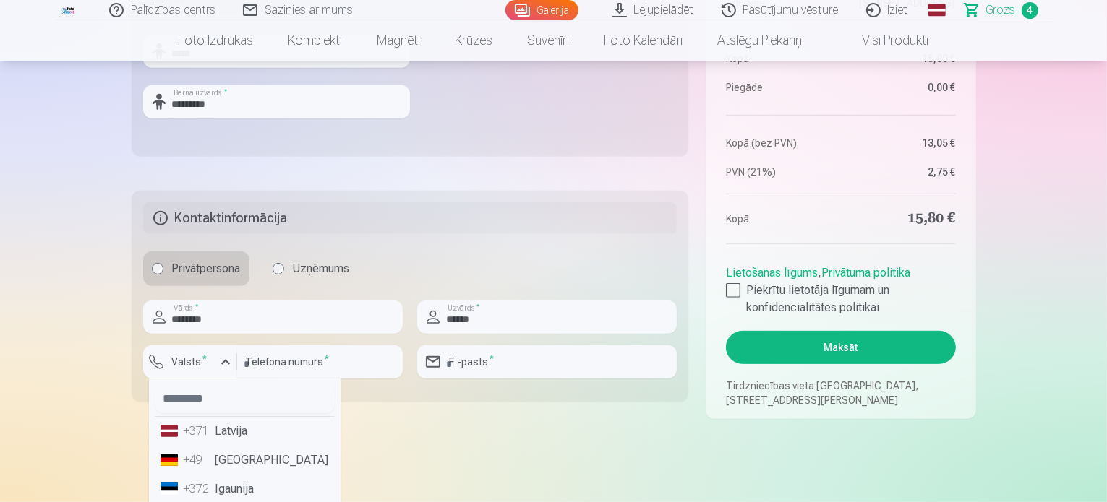
click at [241, 429] on li "+371 Latvija" at bounding box center [245, 431] width 180 height 29
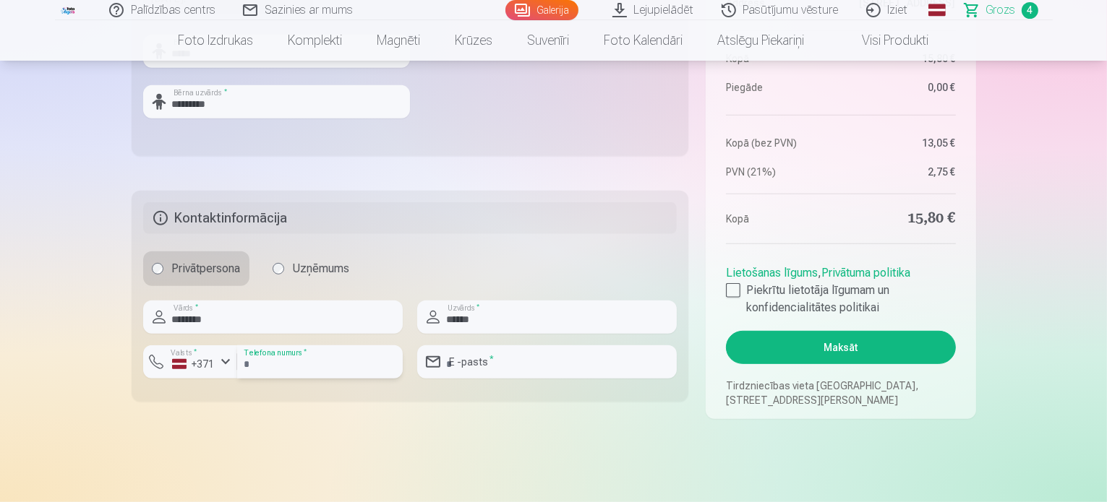
drag, startPoint x: 304, startPoint y: 361, endPoint x: 312, endPoint y: 357, distance: 8.7
click at [304, 361] on input "number" at bounding box center [320, 362] width 166 height 33
type input "********"
click at [621, 361] on input "email" at bounding box center [547, 362] width 260 height 33
click at [609, 368] on input "email" at bounding box center [547, 362] width 260 height 33
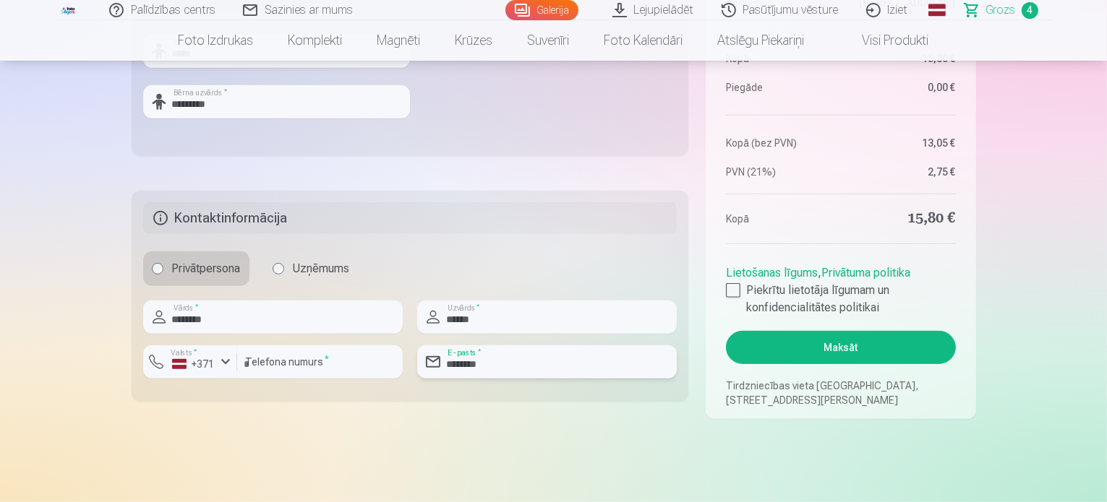
type input "*********"
drag, startPoint x: 489, startPoint y: 368, endPoint x: 428, endPoint y: 369, distance: 60.7
click at [428, 369] on div "********* E -pasts *" at bounding box center [547, 362] width 260 height 33
click at [510, 364] on input "email" at bounding box center [547, 362] width 260 height 33
type input "**********"
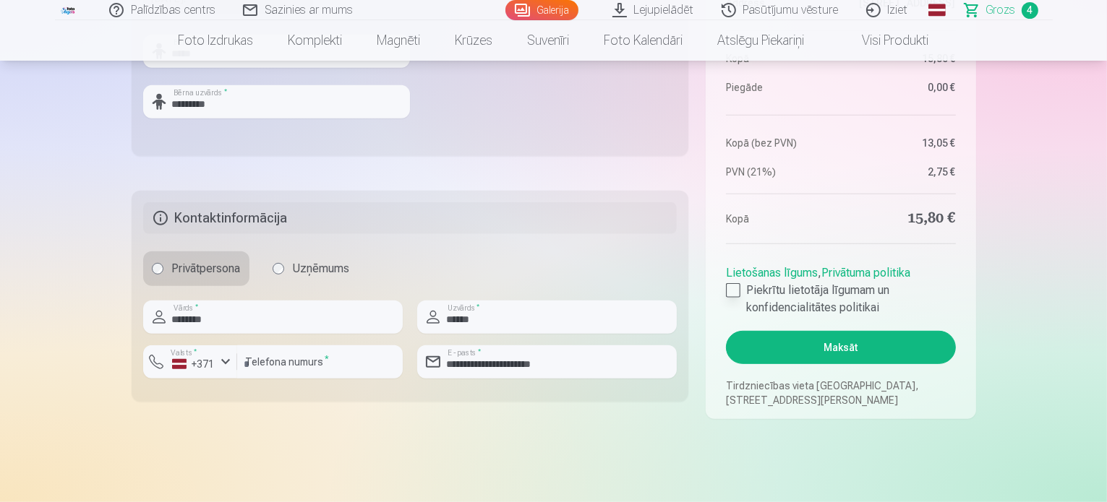
click at [732, 291] on div at bounding box center [733, 290] width 14 height 14
click at [796, 349] on button "Maksāt" at bounding box center [840, 347] width 229 height 33
